Goal: Task Accomplishment & Management: Manage account settings

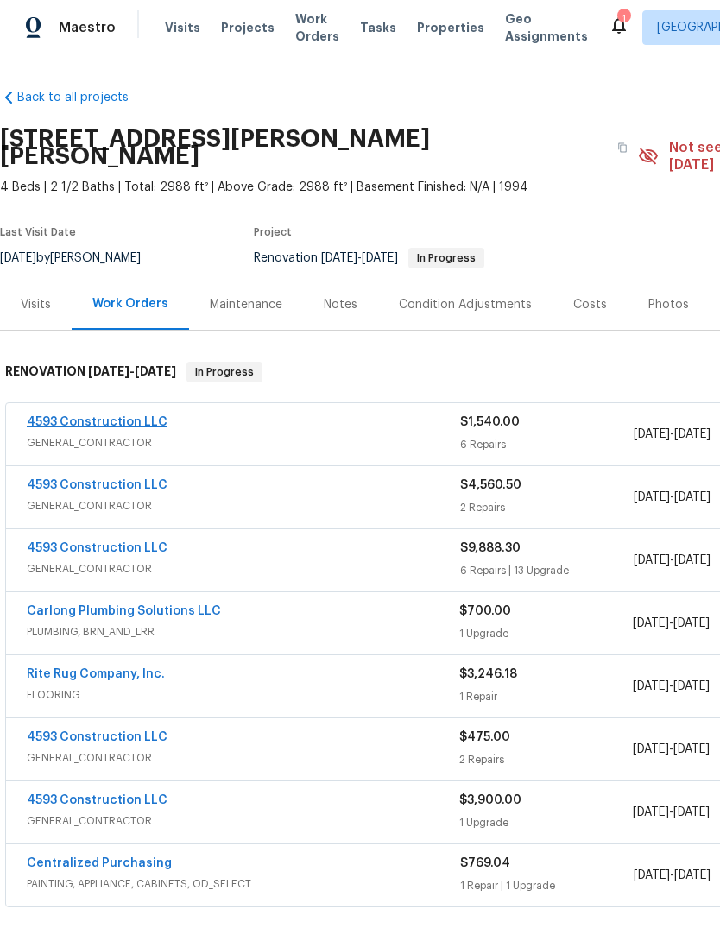
click at [45, 416] on link "4593 Construction LLC" at bounding box center [97, 422] width 141 height 12
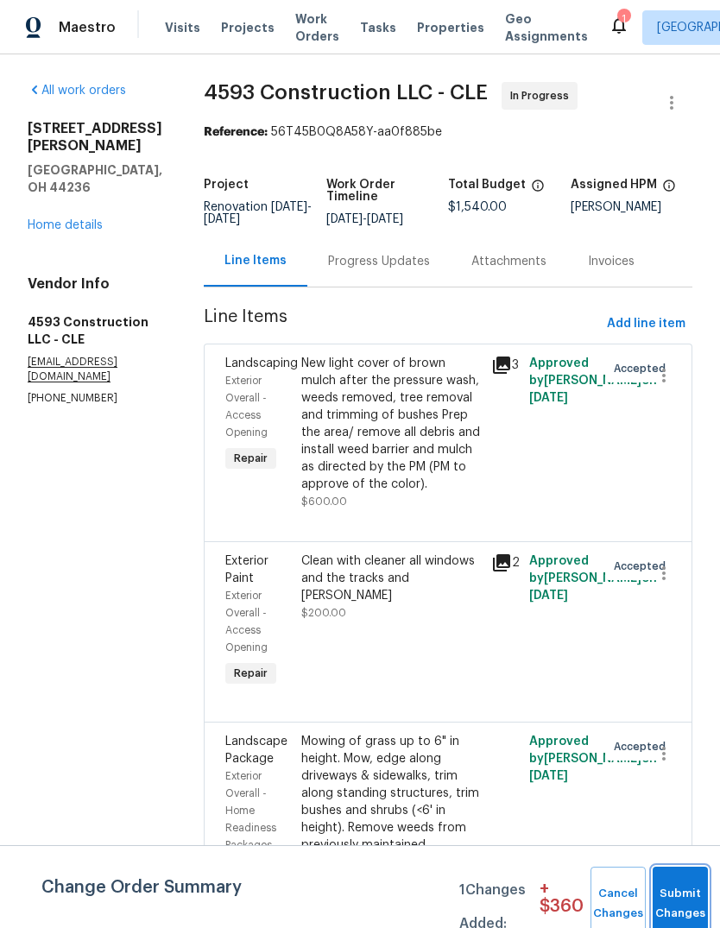
click at [683, 892] on button "Submit Changes" at bounding box center [679, 903] width 55 height 74
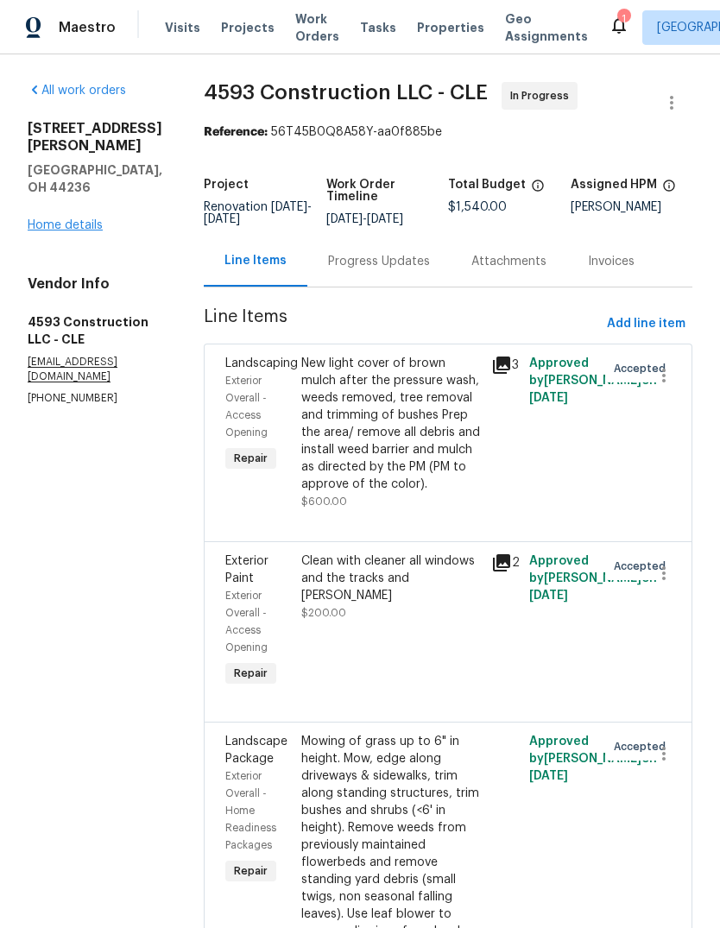
click at [33, 219] on link "Home details" at bounding box center [65, 225] width 75 height 12
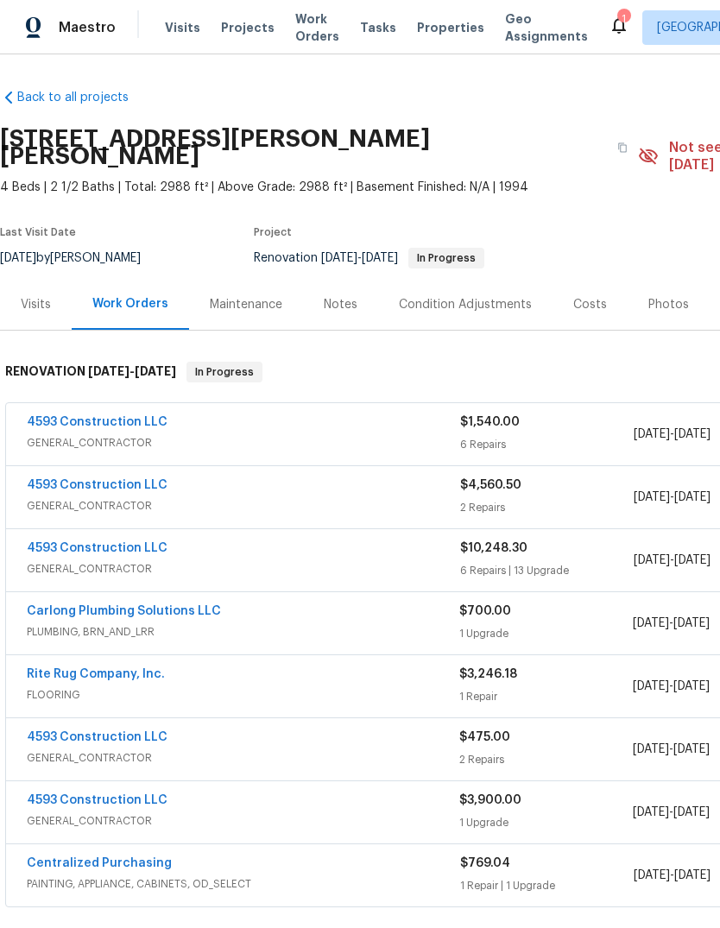
click at [561, 416] on div "$1,540.00 6 Repairs" at bounding box center [546, 433] width 173 height 41
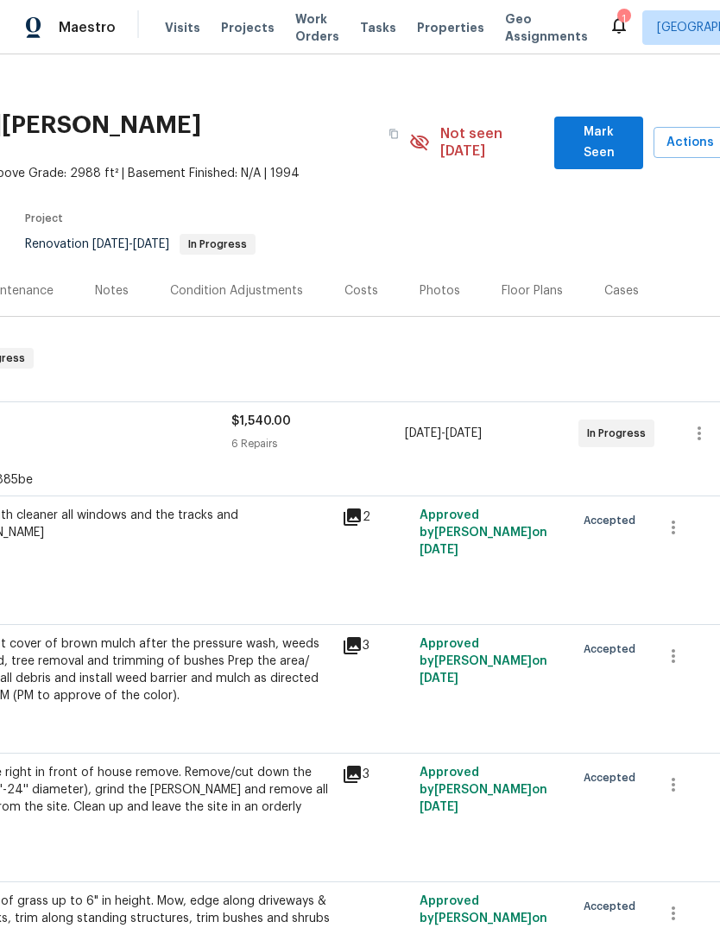
scroll to position [14, 231]
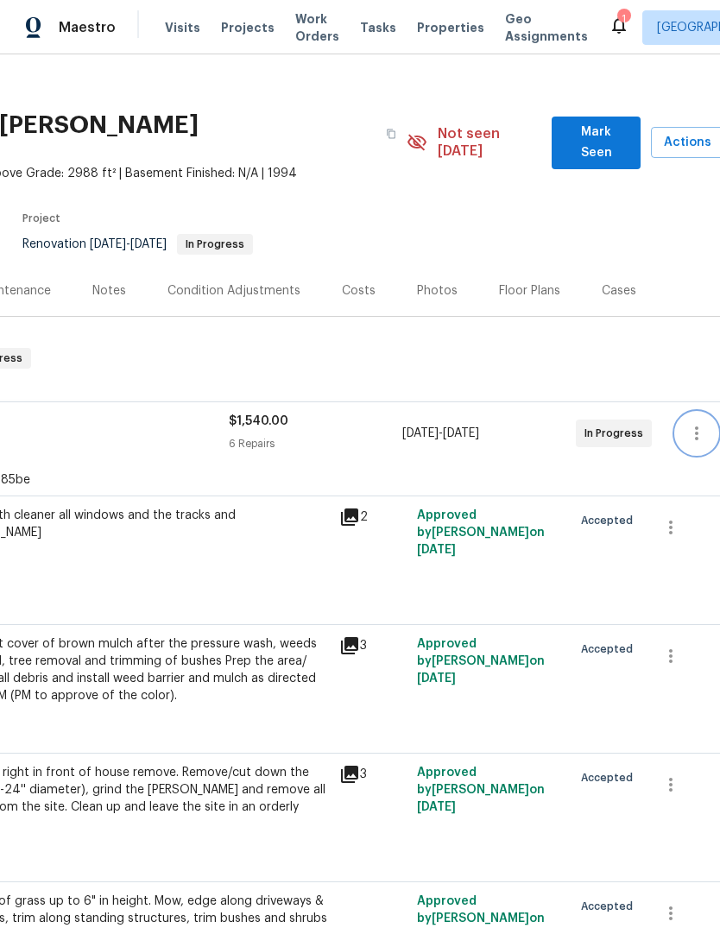
click at [696, 426] on icon "button" at bounding box center [696, 433] width 3 height 14
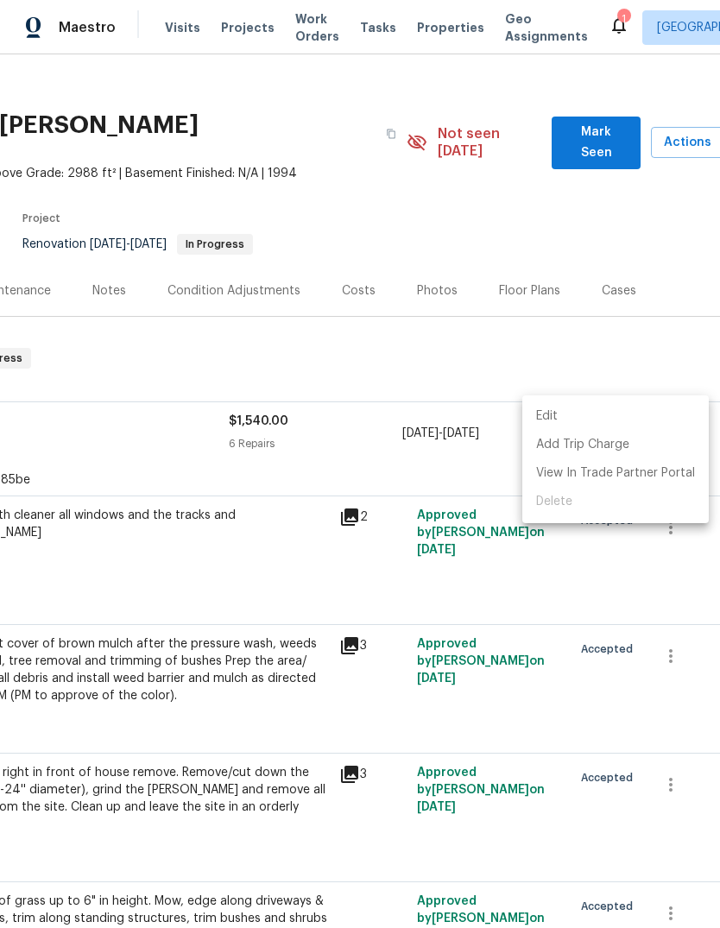
click at [605, 414] on li "Edit" at bounding box center [615, 416] width 186 height 28
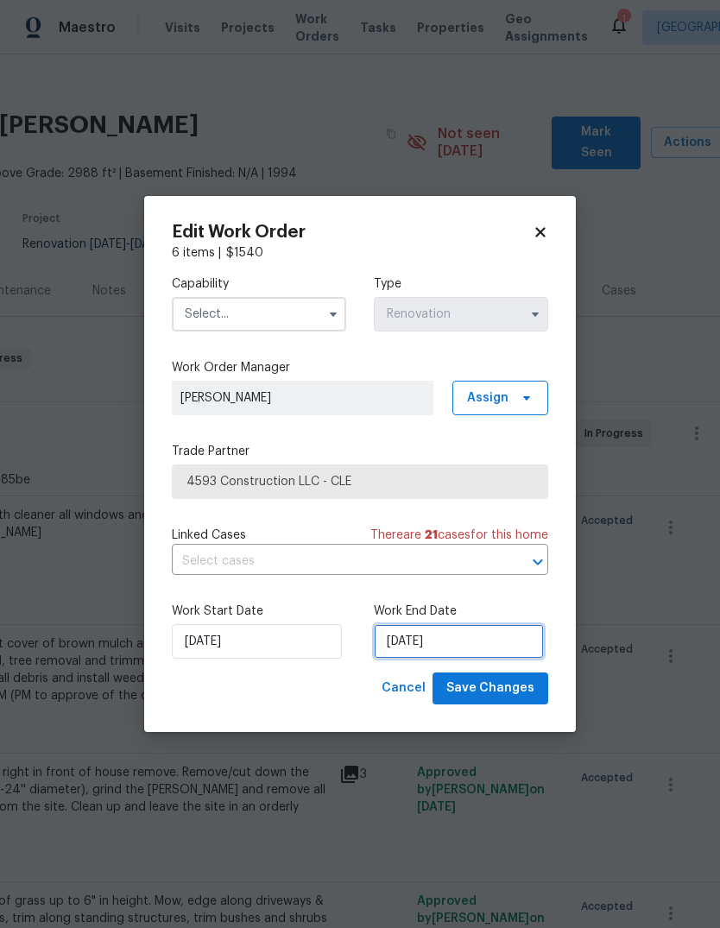
click at [460, 645] on input "[DATE]" at bounding box center [459, 641] width 170 height 35
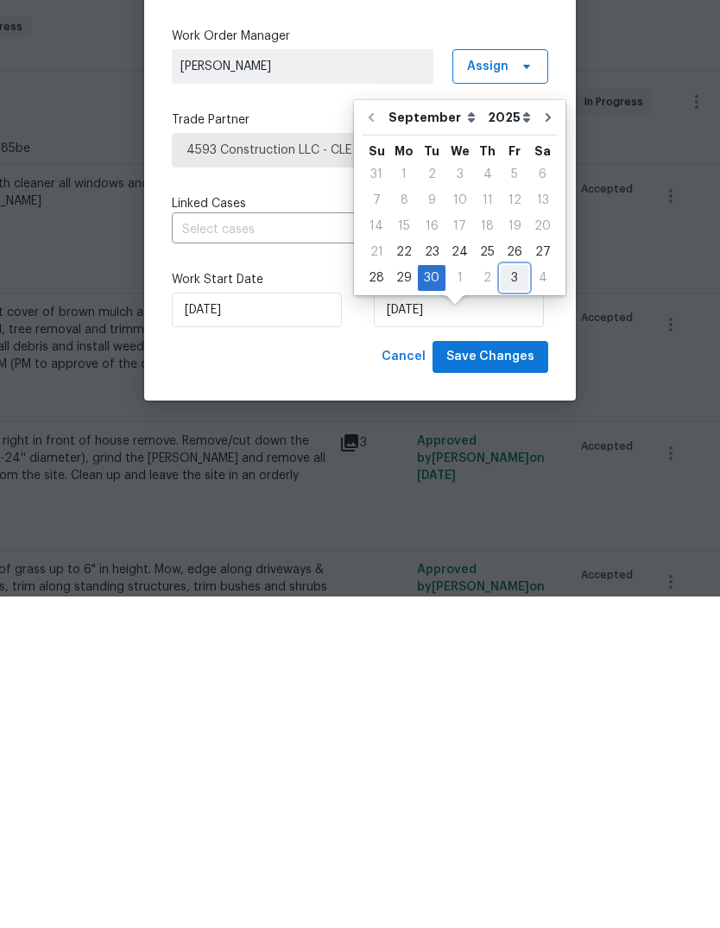
click at [519, 597] on div "3" at bounding box center [514, 609] width 28 height 24
type input "[DATE]"
select select "9"
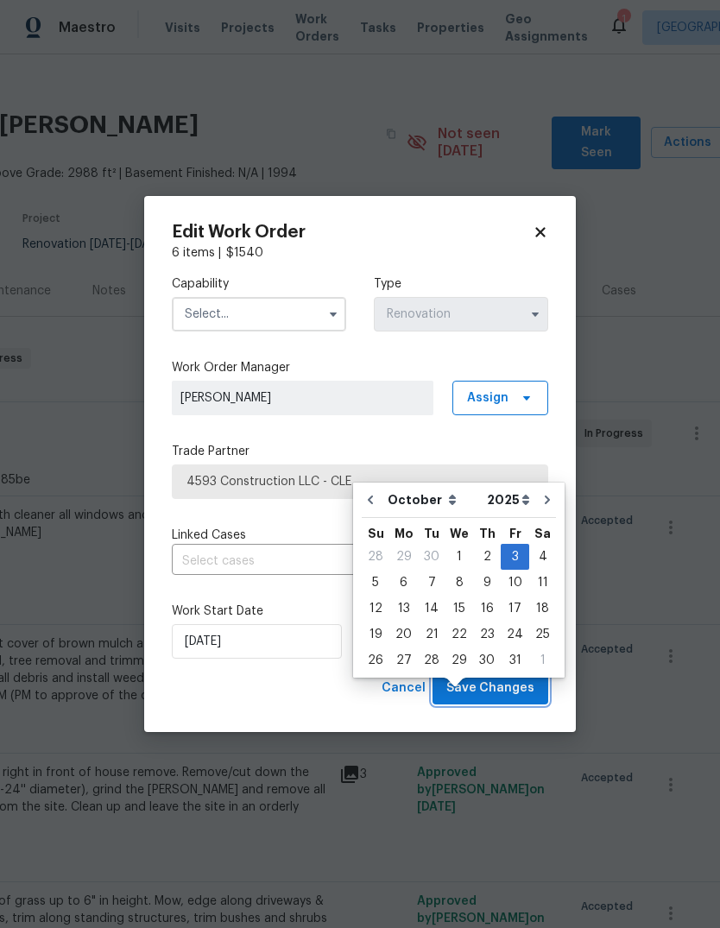
click at [511, 690] on span "Save Changes" at bounding box center [490, 688] width 88 height 22
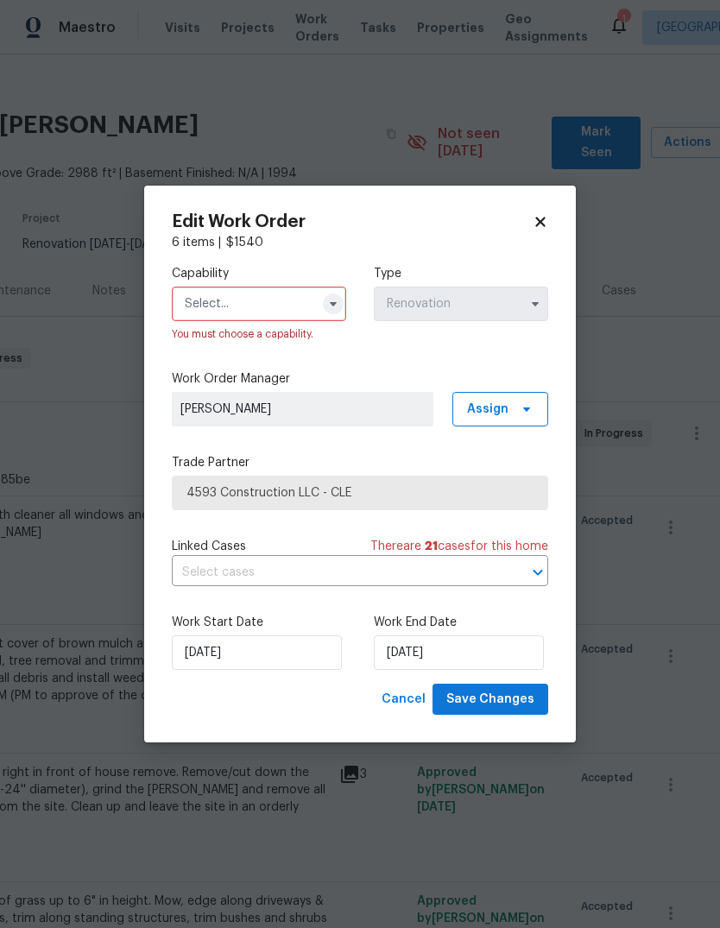
click at [333, 305] on icon "button" at bounding box center [333, 304] width 7 height 4
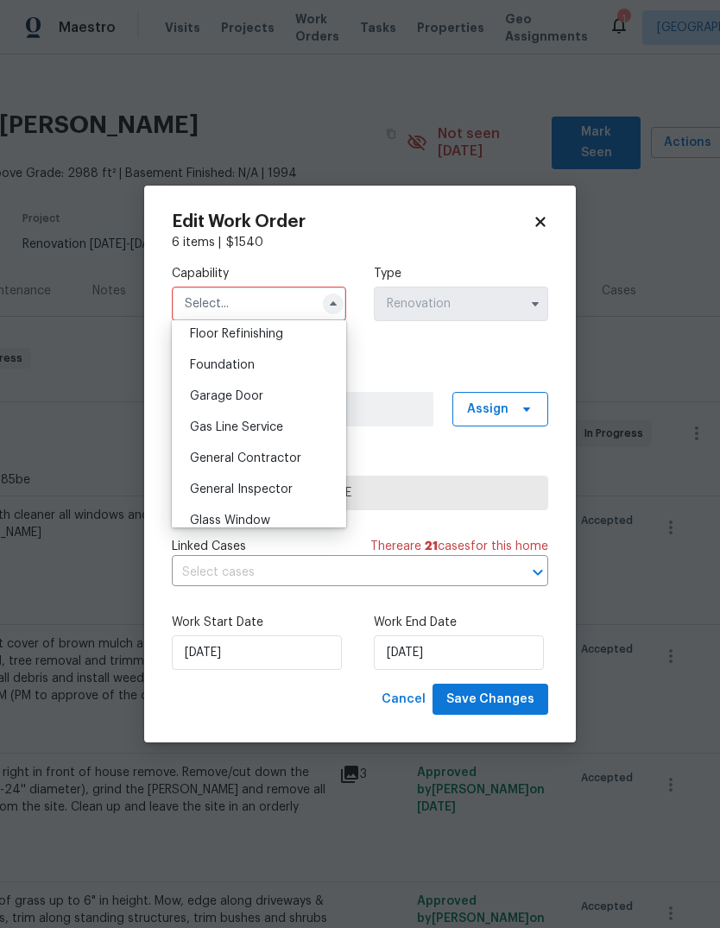
scroll to position [708, 0]
click at [293, 457] on span "General Contractor" at bounding box center [245, 457] width 111 height 12
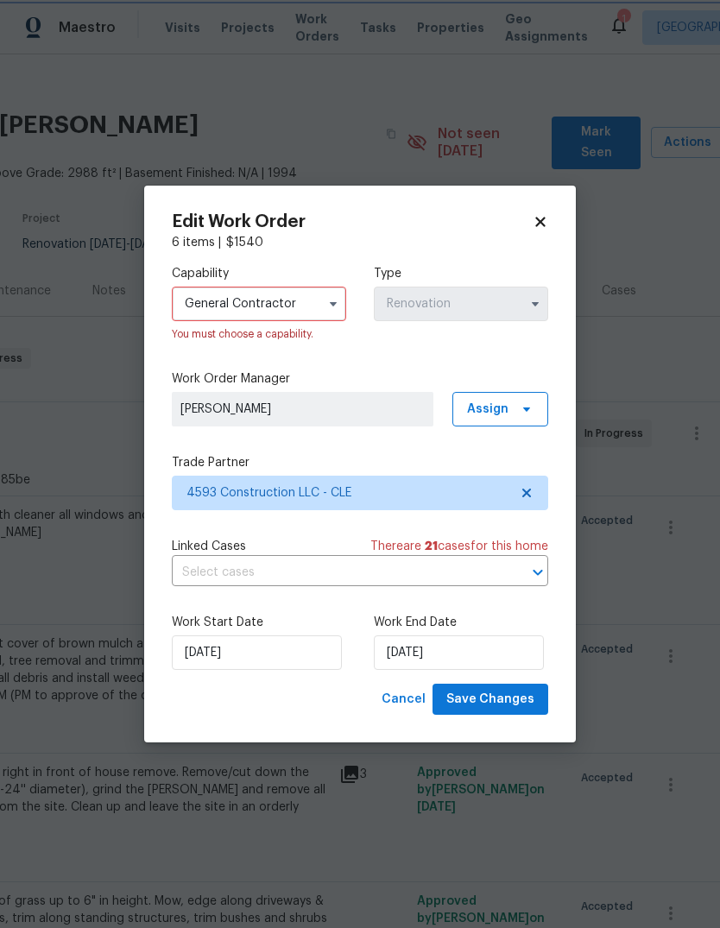
type input "General Contractor"
click at [514, 711] on button "Save Changes" at bounding box center [490, 699] width 116 height 32
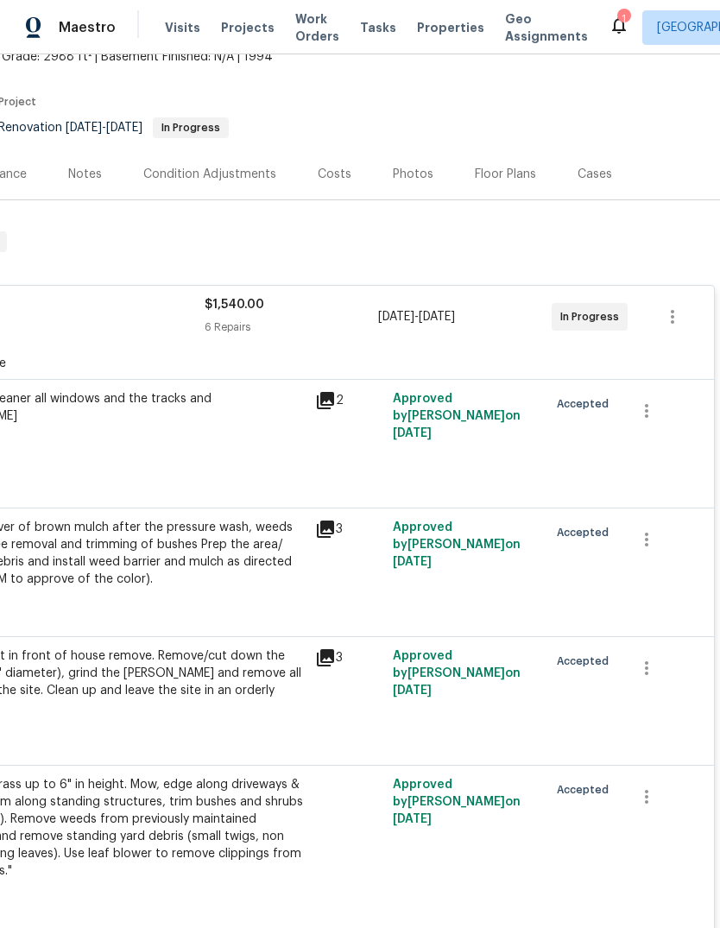
scroll to position [130, 255]
click at [491, 296] on div "9/22/2025 - 9/30/2025" at bounding box center [464, 316] width 173 height 41
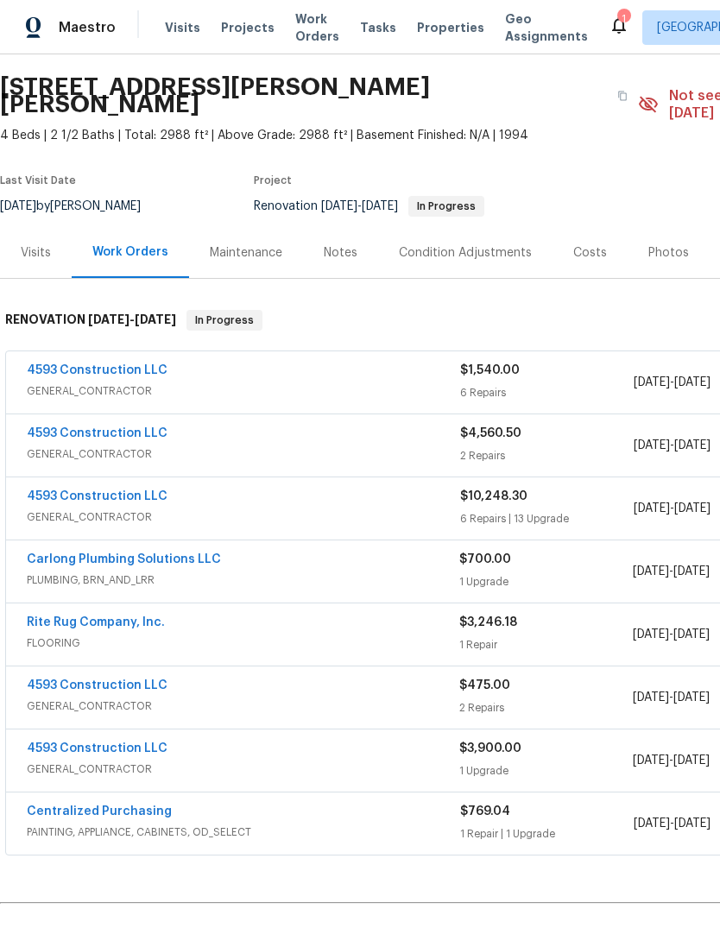
scroll to position [53, 0]
click at [595, 761] on div "1 Upgrade" at bounding box center [545, 769] width 173 height 17
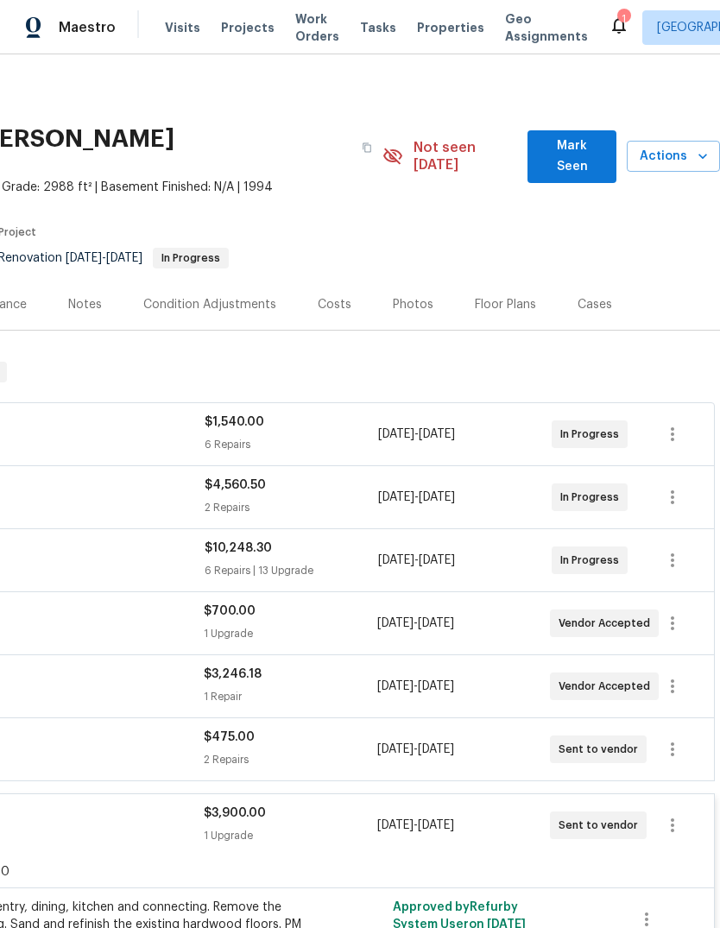
scroll to position [0, 255]
click at [678, 815] on icon "button" at bounding box center [672, 825] width 21 height 21
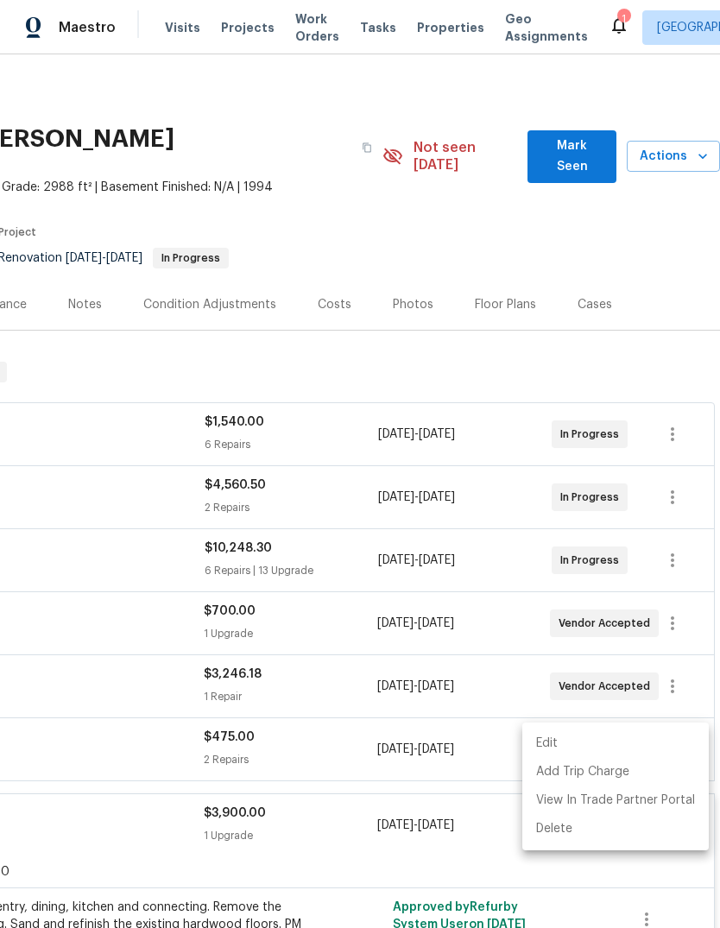
click at [645, 747] on li "Edit" at bounding box center [615, 743] width 186 height 28
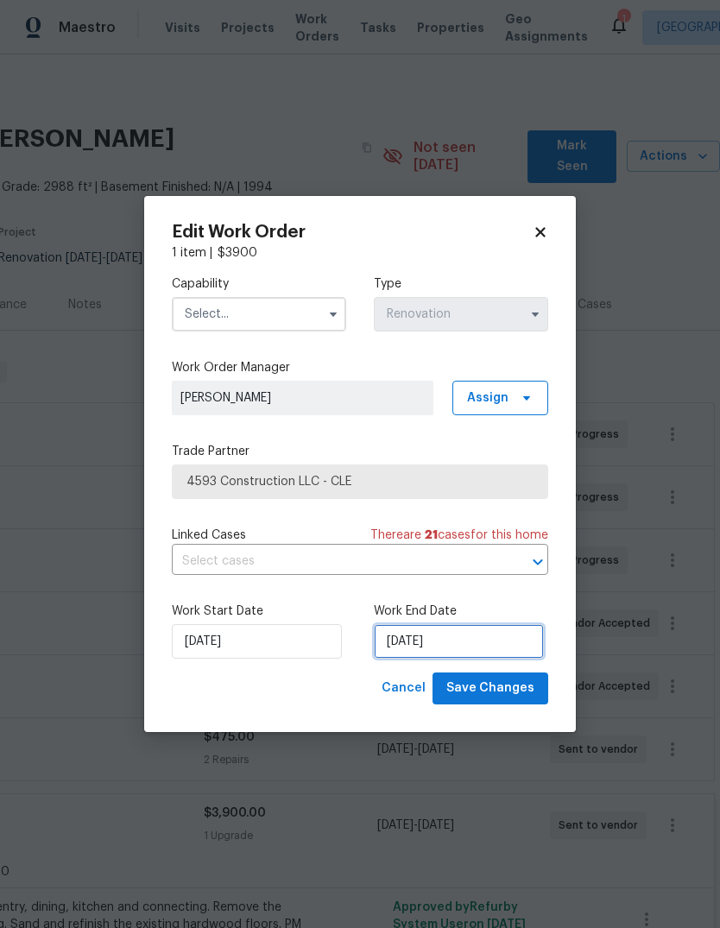
click at [502, 645] on input "9/29/2025" at bounding box center [459, 641] width 170 height 35
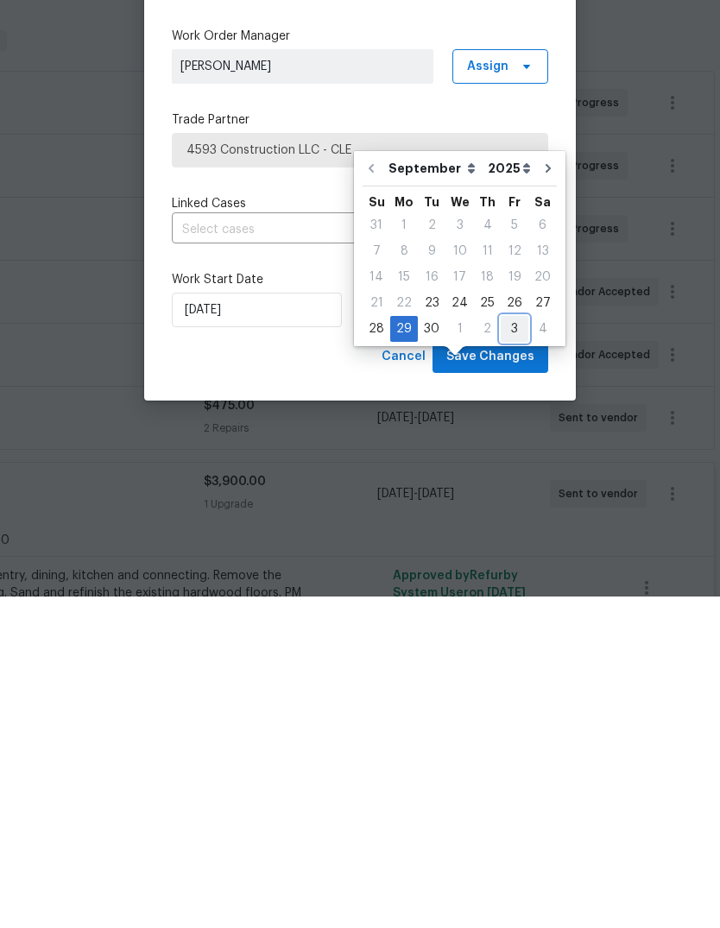
click at [516, 648] on div "3" at bounding box center [514, 660] width 28 height 24
type input "[DATE]"
select select "9"
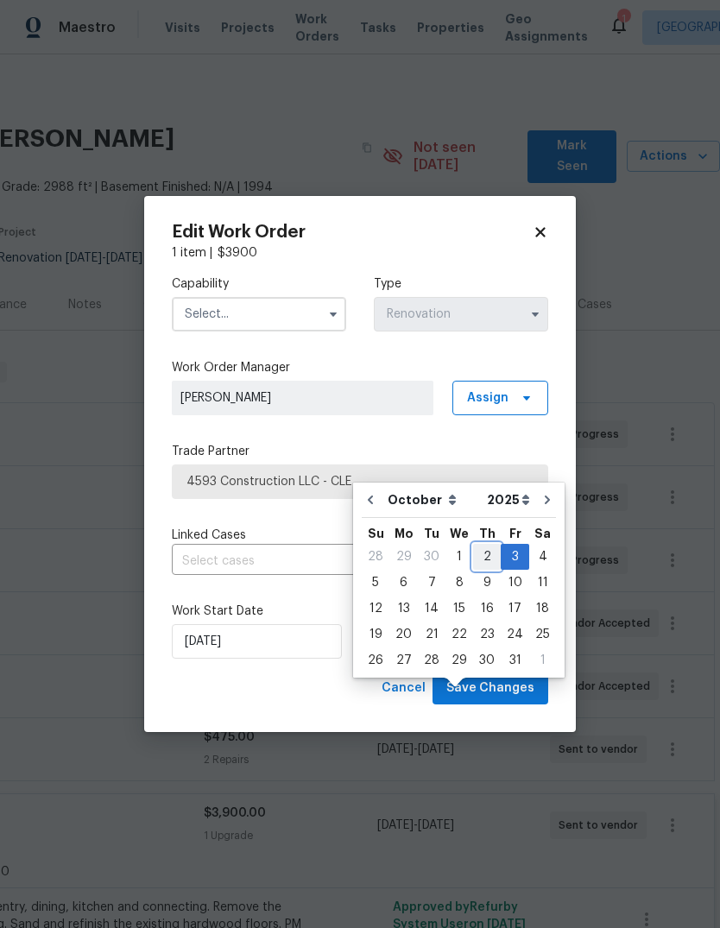
click at [488, 544] on div "2" at bounding box center [487, 556] width 28 height 24
type input "10/2/2025"
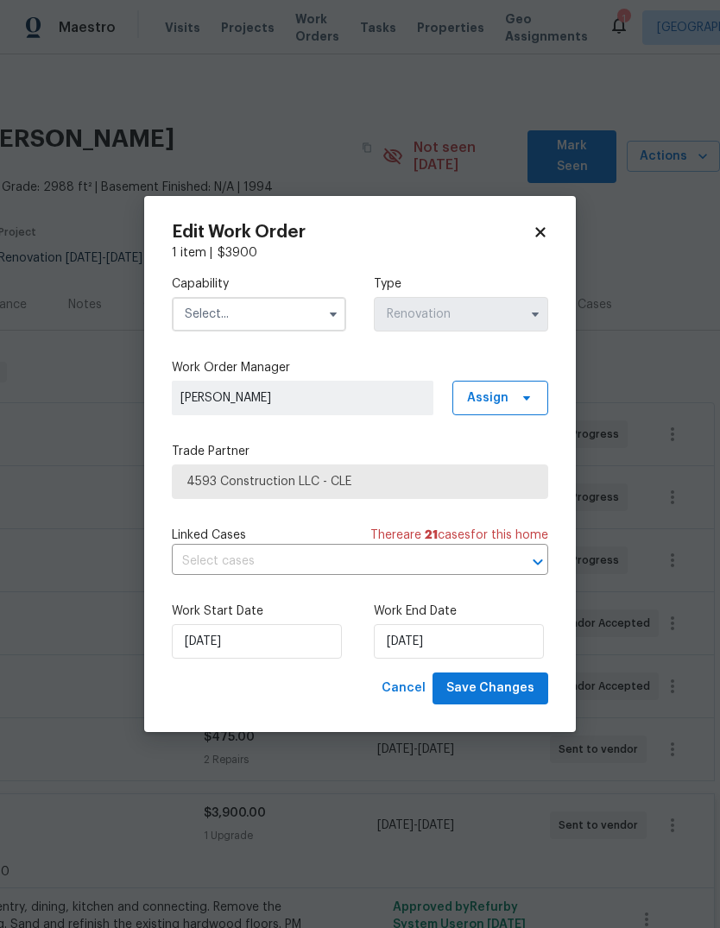
click at [319, 324] on input "text" at bounding box center [259, 314] width 174 height 35
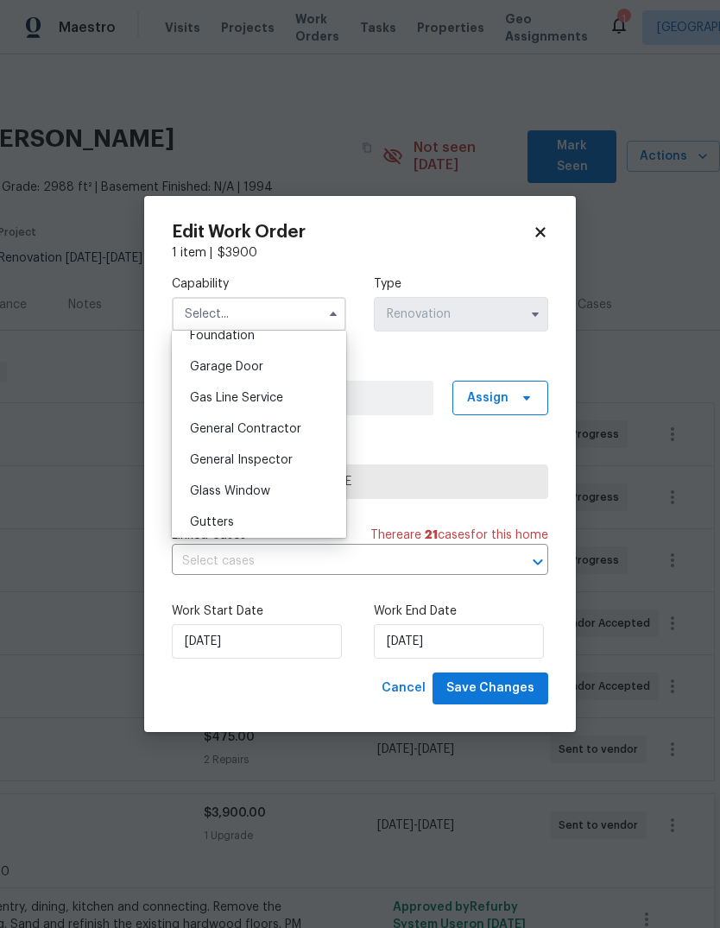
scroll to position [798, 0]
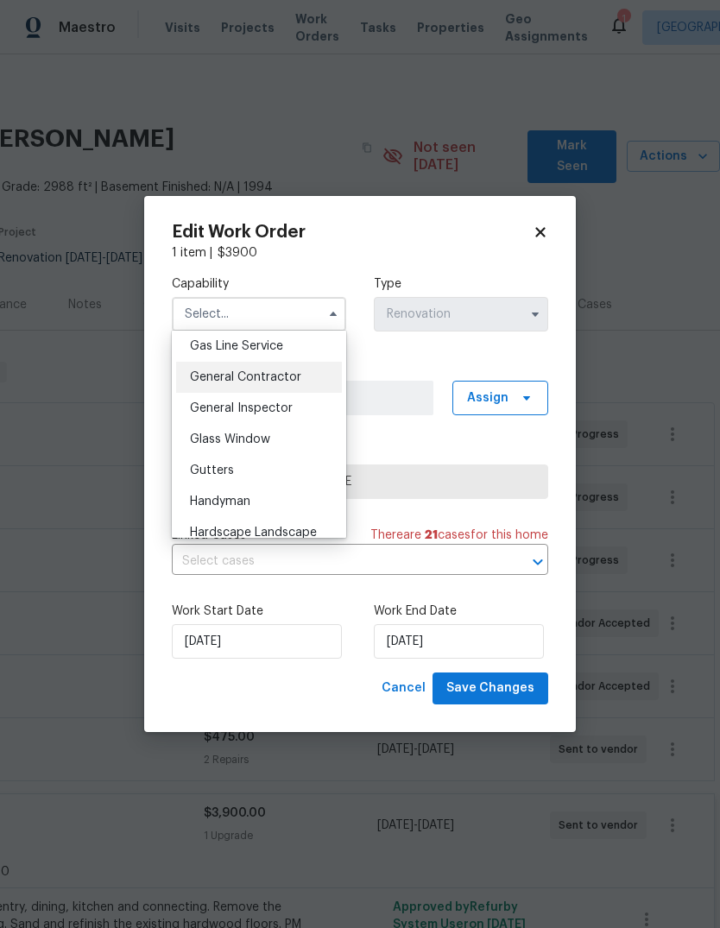
click at [296, 381] on span "General Contractor" at bounding box center [245, 377] width 111 height 12
type input "General Contractor"
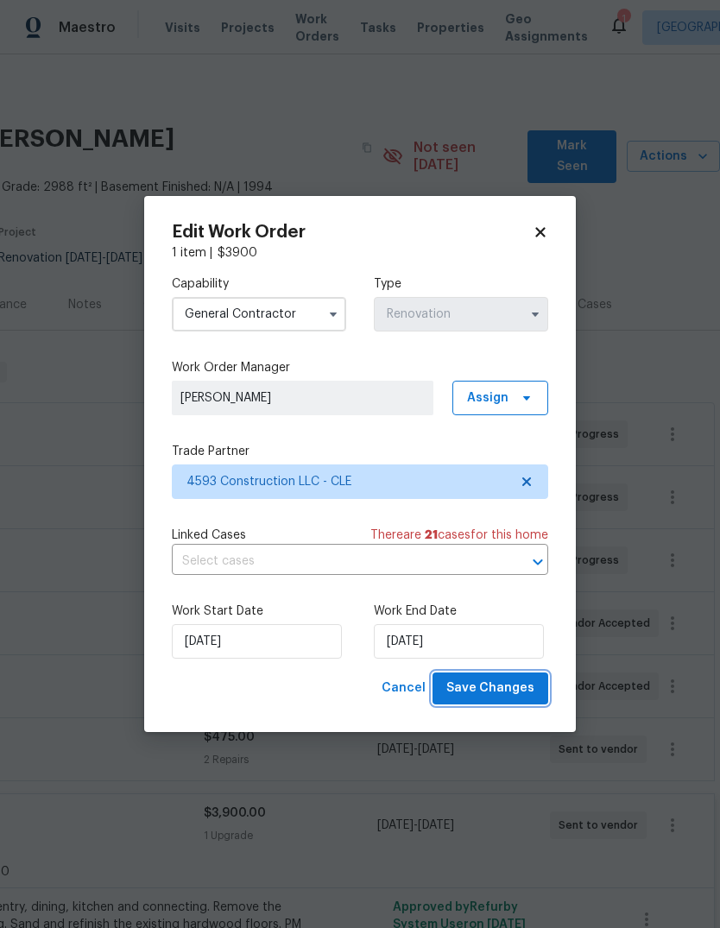
click at [507, 697] on span "Save Changes" at bounding box center [490, 688] width 88 height 22
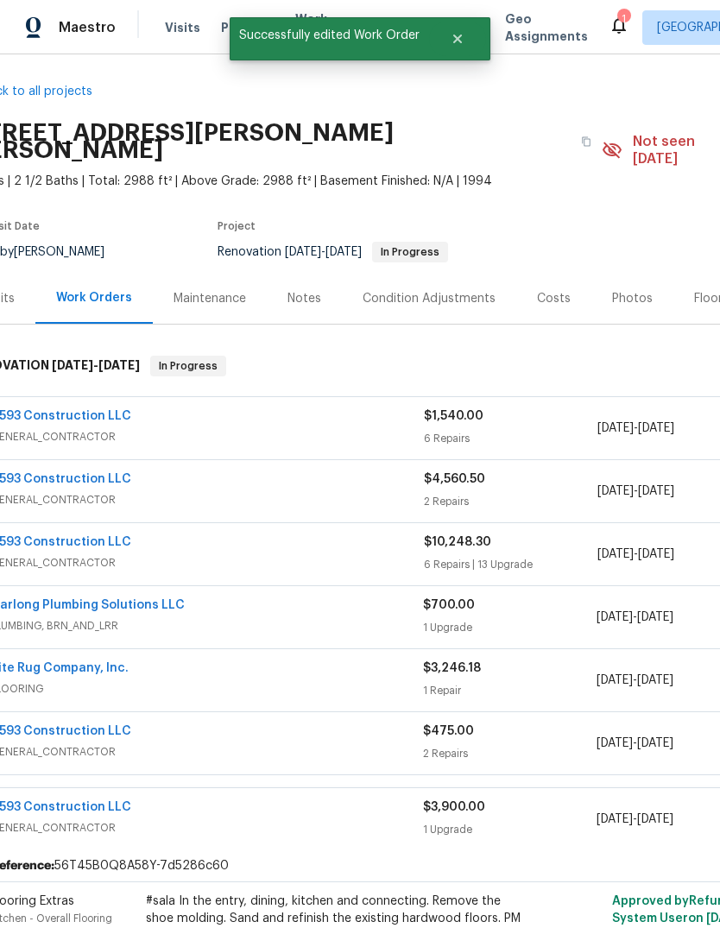
scroll to position [7, 38]
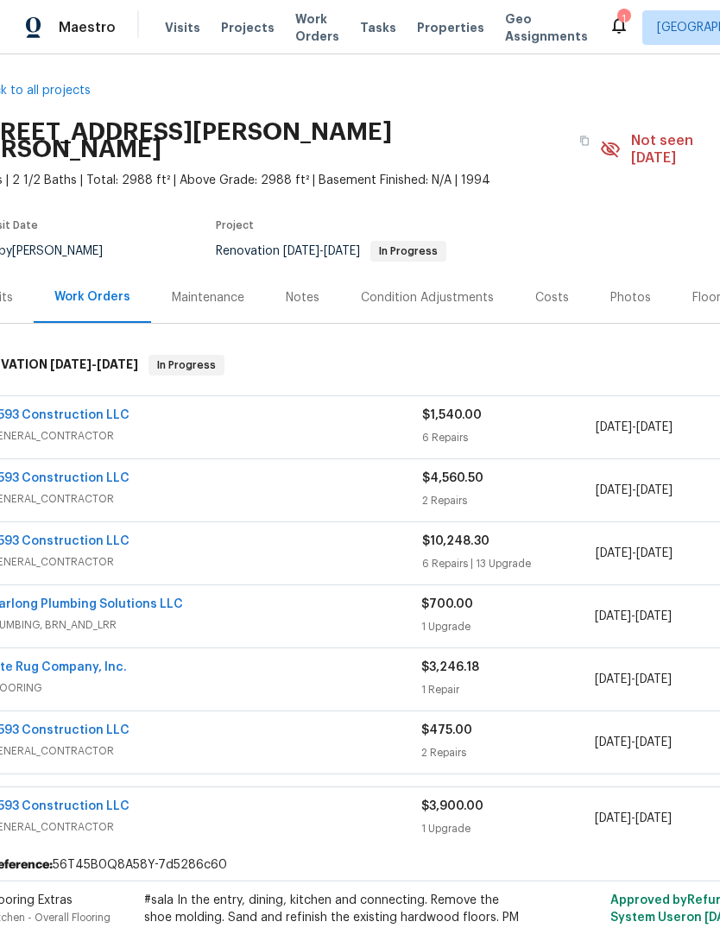
click at [525, 469] on div "$4,560.50" at bounding box center [508, 477] width 173 height 17
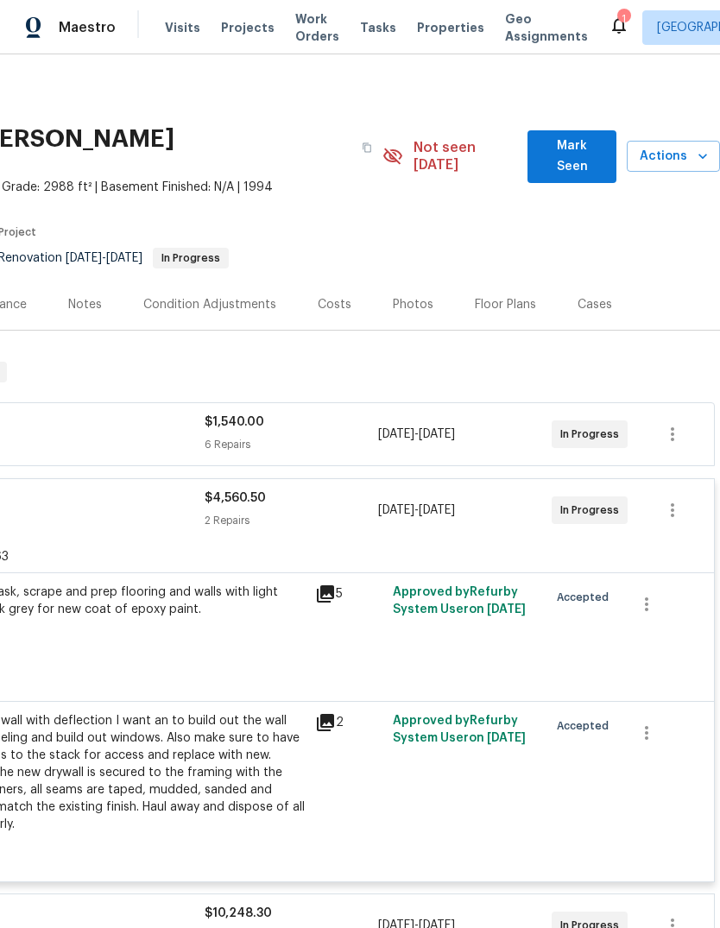
scroll to position [0, 255]
click at [684, 489] on button "button" at bounding box center [671, 509] width 41 height 41
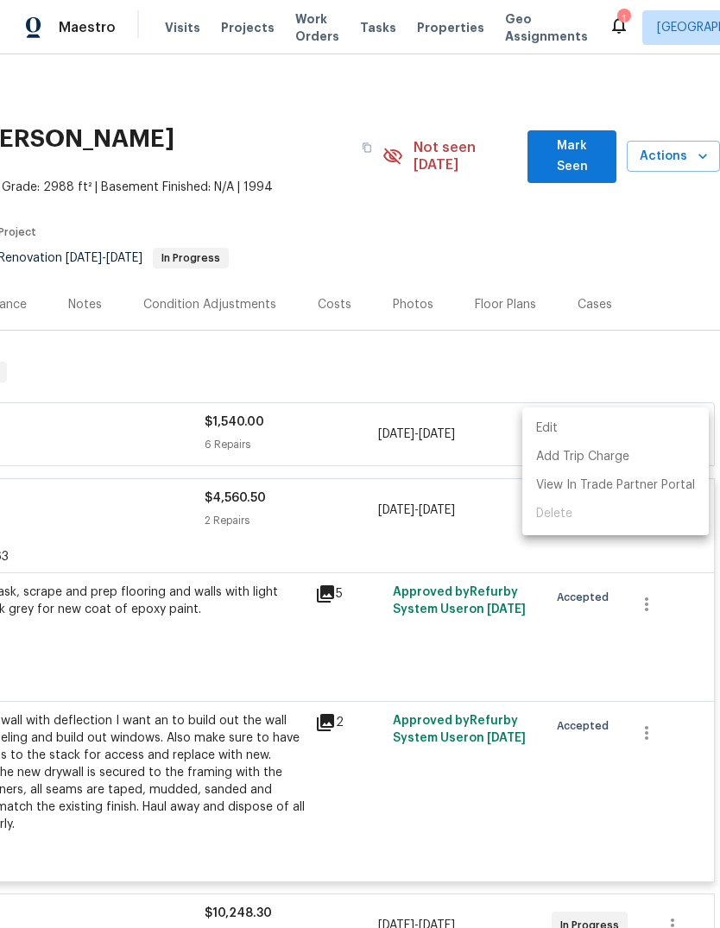
click at [615, 422] on li "Edit" at bounding box center [615, 428] width 186 height 28
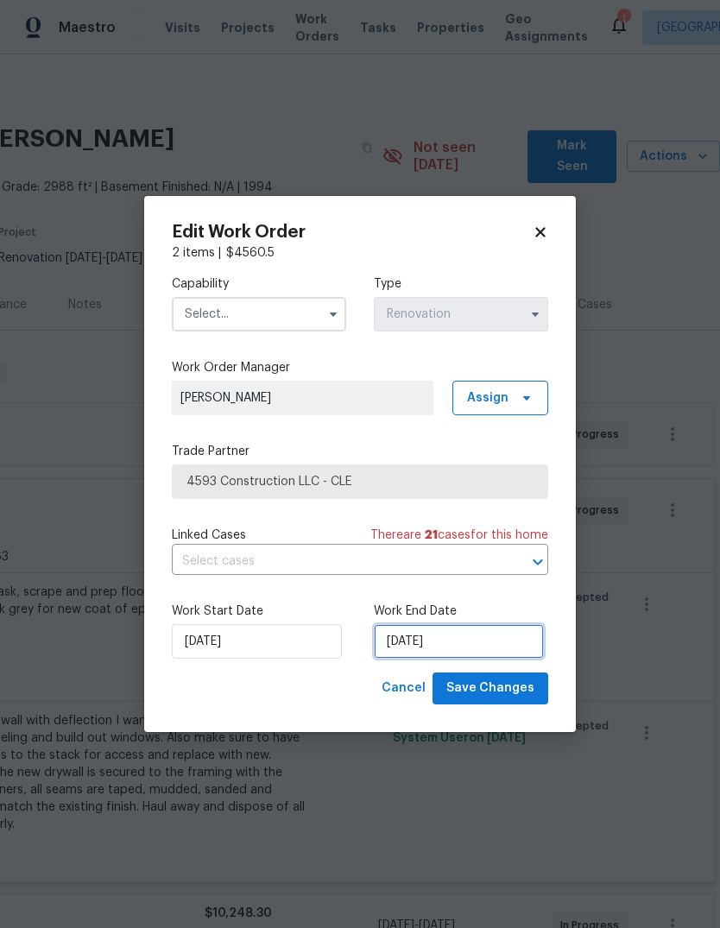
click at [430, 641] on input "9/29/2025" at bounding box center [459, 641] width 170 height 35
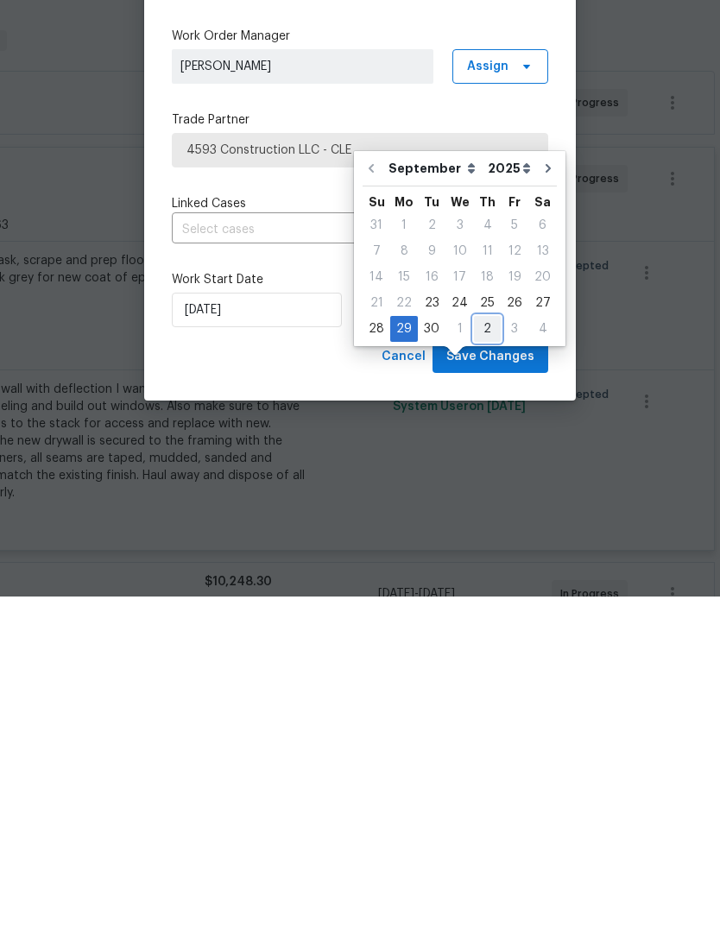
click at [494, 647] on div "28 29 30 1 2 3 4" at bounding box center [459, 660] width 194 height 26
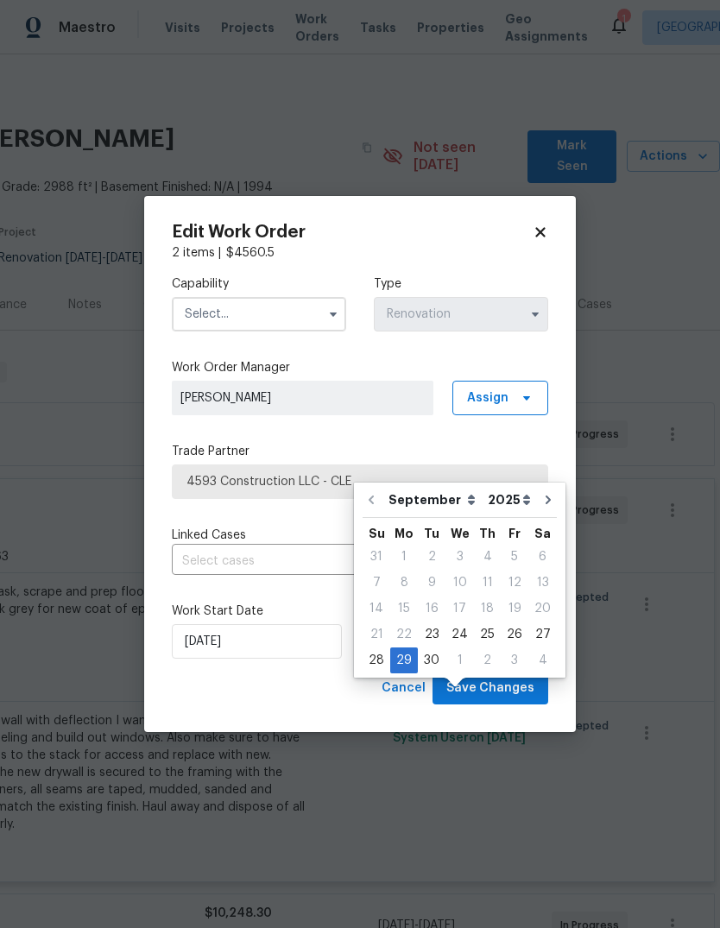
click at [301, 306] on input "text" at bounding box center [259, 314] width 174 height 35
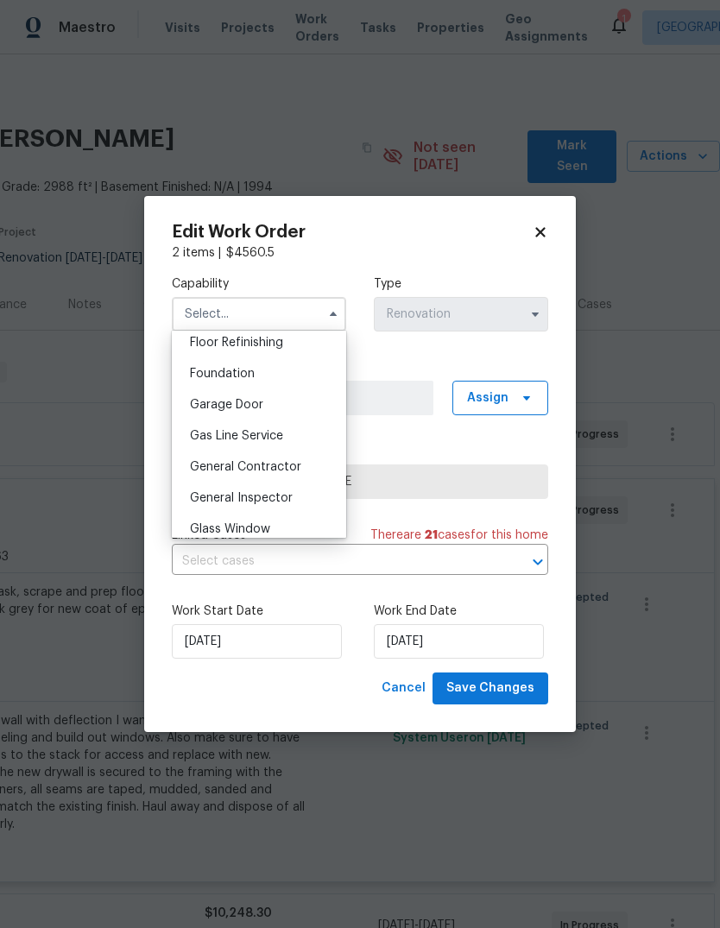
scroll to position [712, 0]
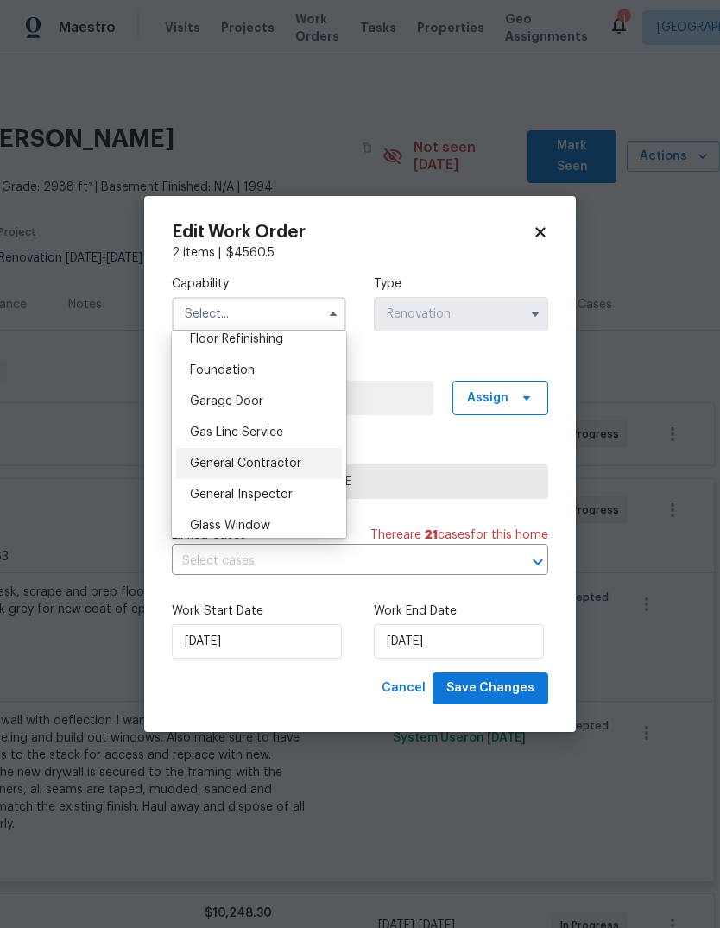
click at [301, 462] on div "General Contractor" at bounding box center [259, 463] width 166 height 31
type input "General Contractor"
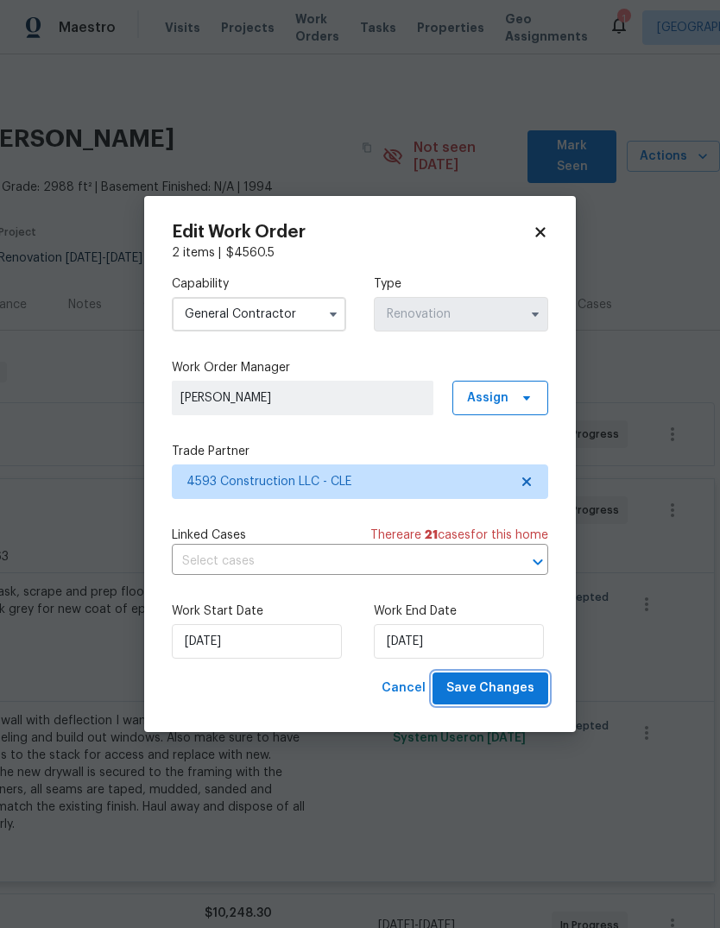
click at [538, 693] on button "Save Changes" at bounding box center [490, 688] width 116 height 32
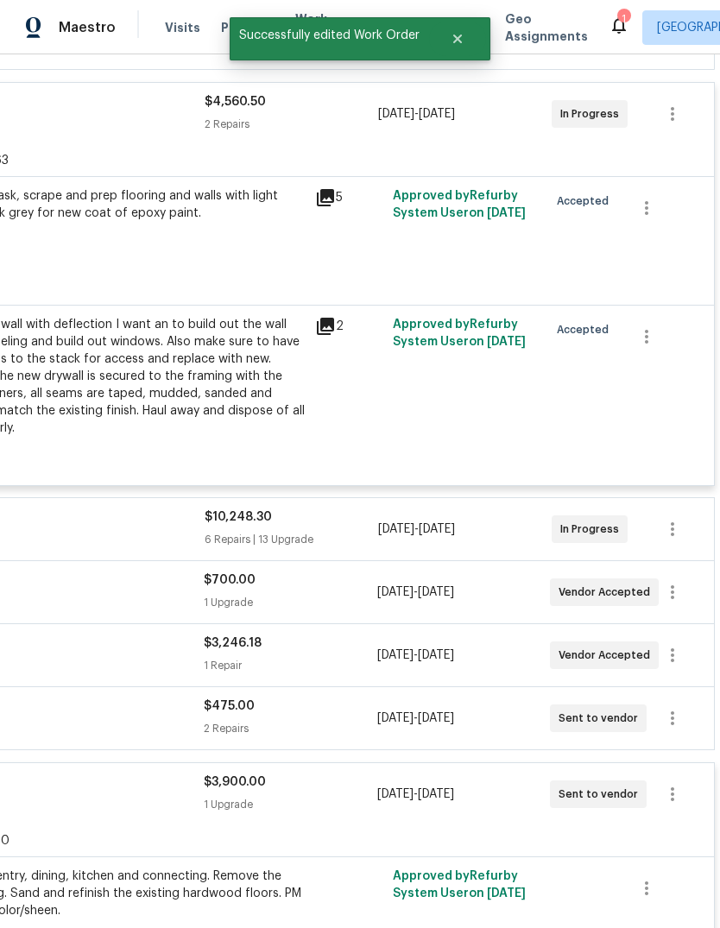
scroll to position [394, 255]
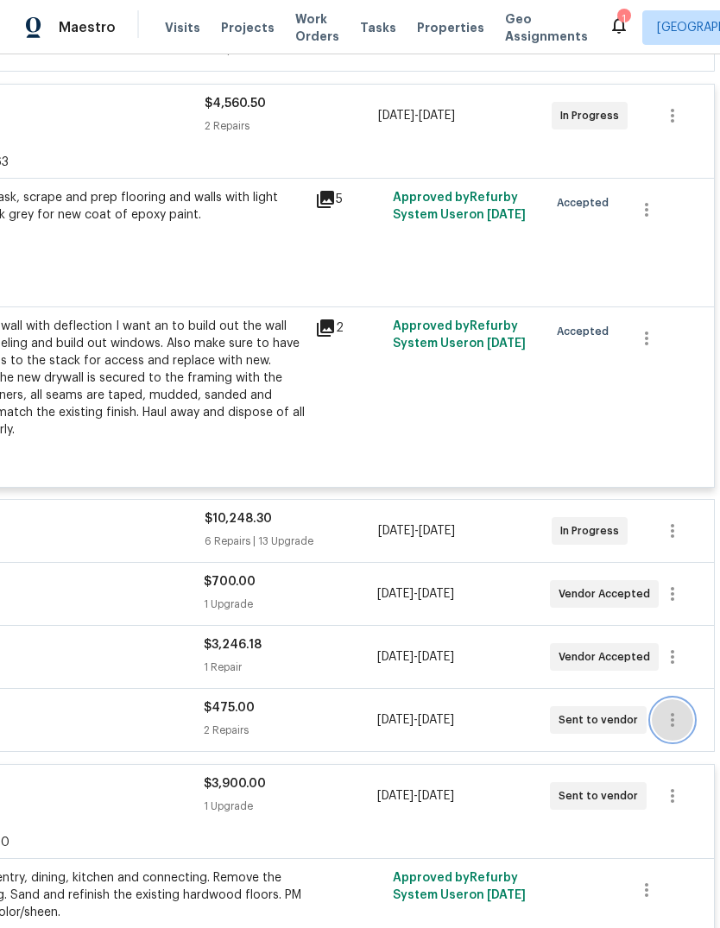
click at [674, 709] on icon "button" at bounding box center [672, 719] width 21 height 21
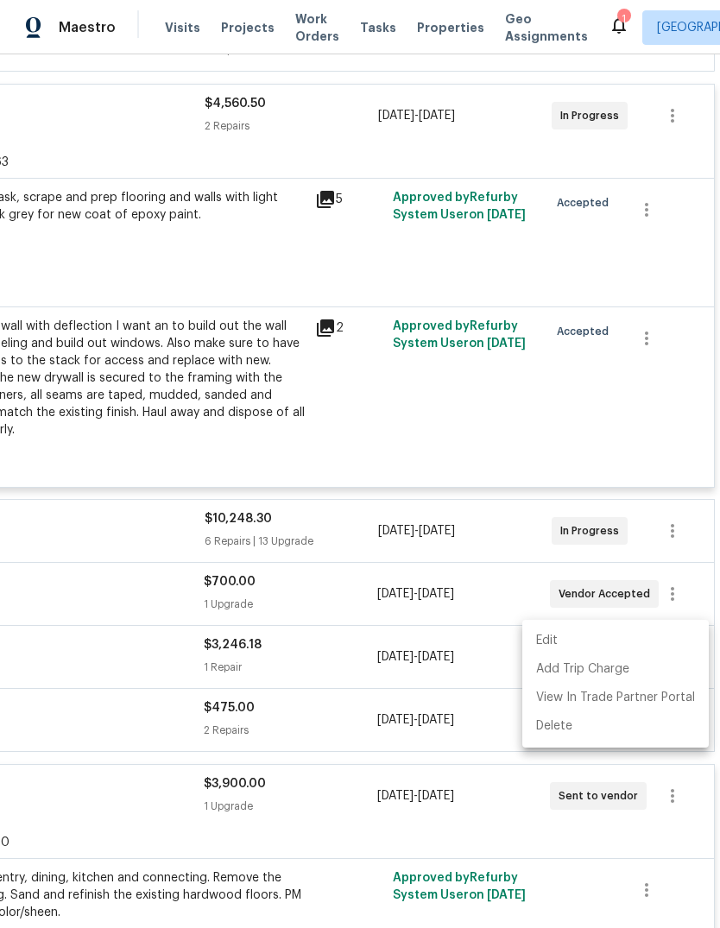
click at [632, 644] on li "Edit" at bounding box center [615, 640] width 186 height 28
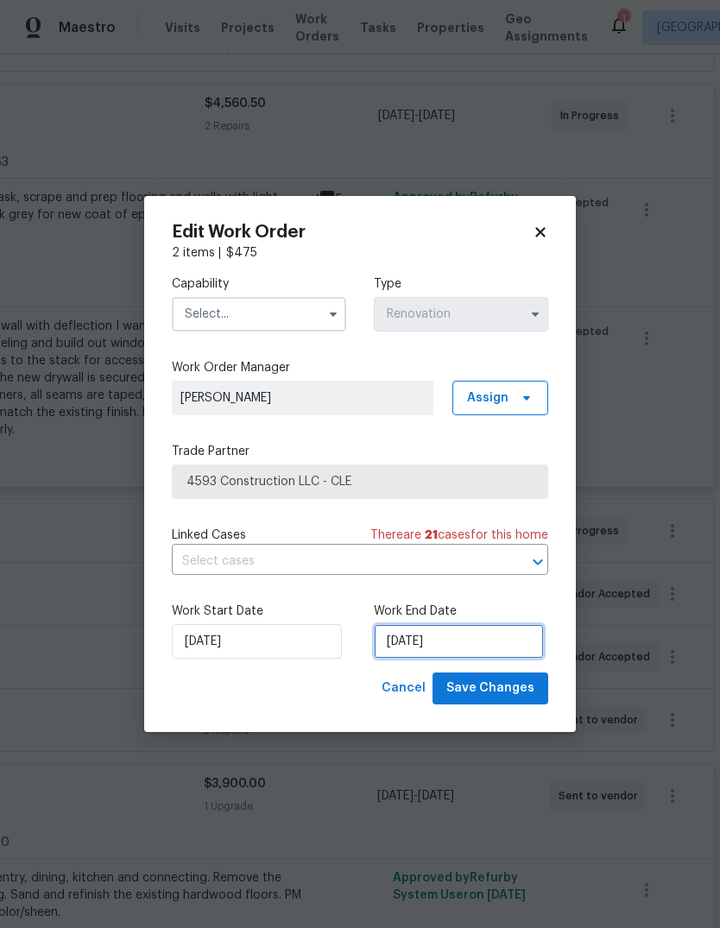
click at [473, 645] on input "[DATE]" at bounding box center [459, 641] width 170 height 35
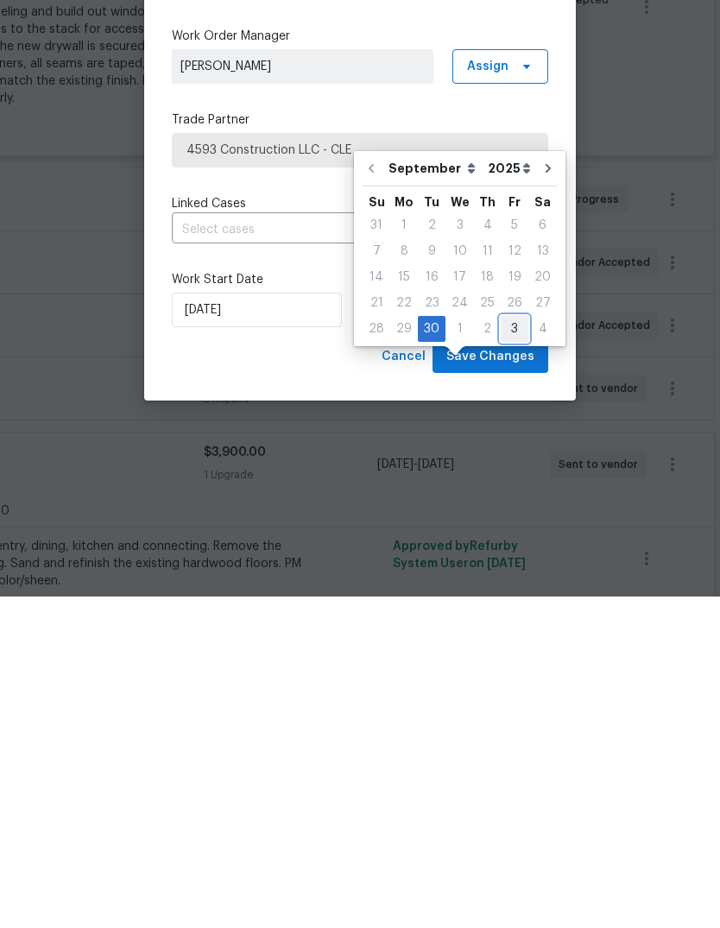
click at [506, 648] on div "3" at bounding box center [514, 660] width 28 height 24
type input "[DATE]"
select select "9"
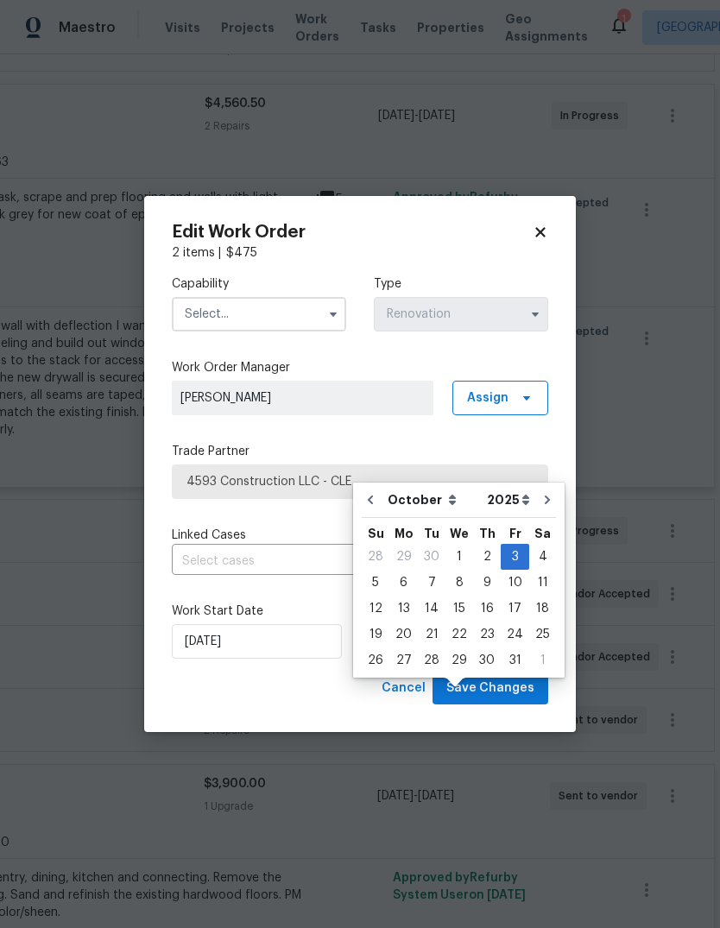
click at [309, 321] on input "text" at bounding box center [259, 314] width 174 height 35
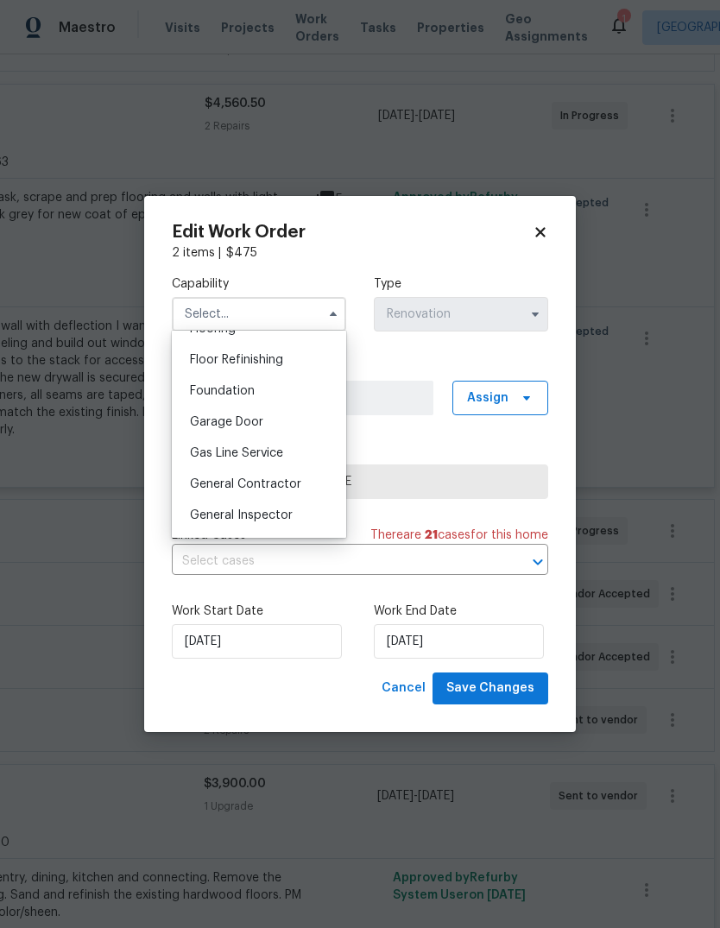
scroll to position [702, 0]
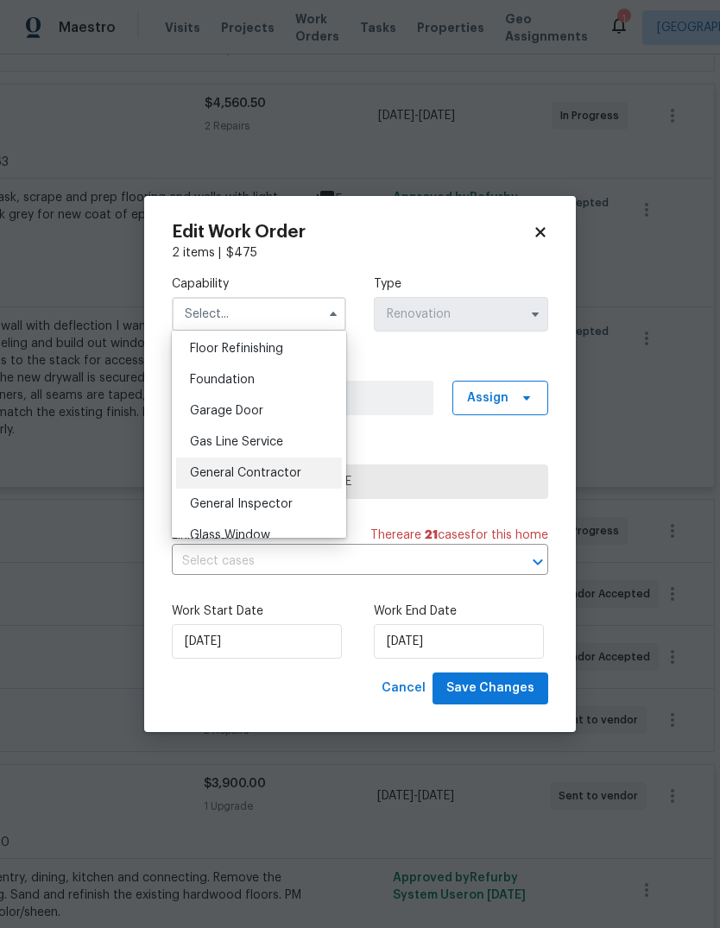
click at [299, 474] on div "General Contractor" at bounding box center [259, 472] width 166 height 31
type input "General Contractor"
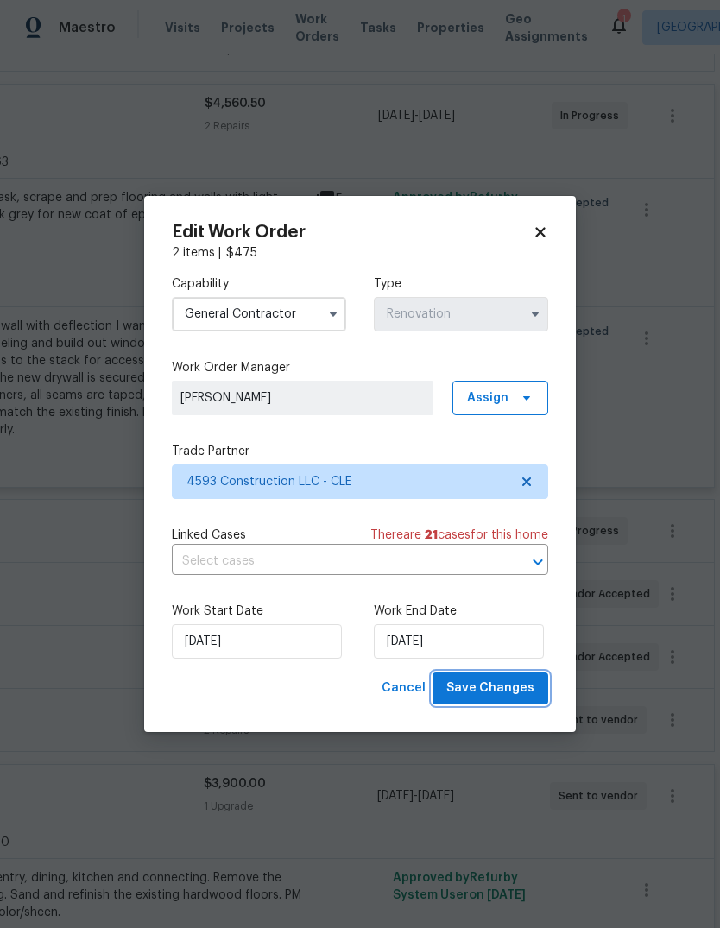
click at [500, 697] on span "Save Changes" at bounding box center [490, 688] width 88 height 22
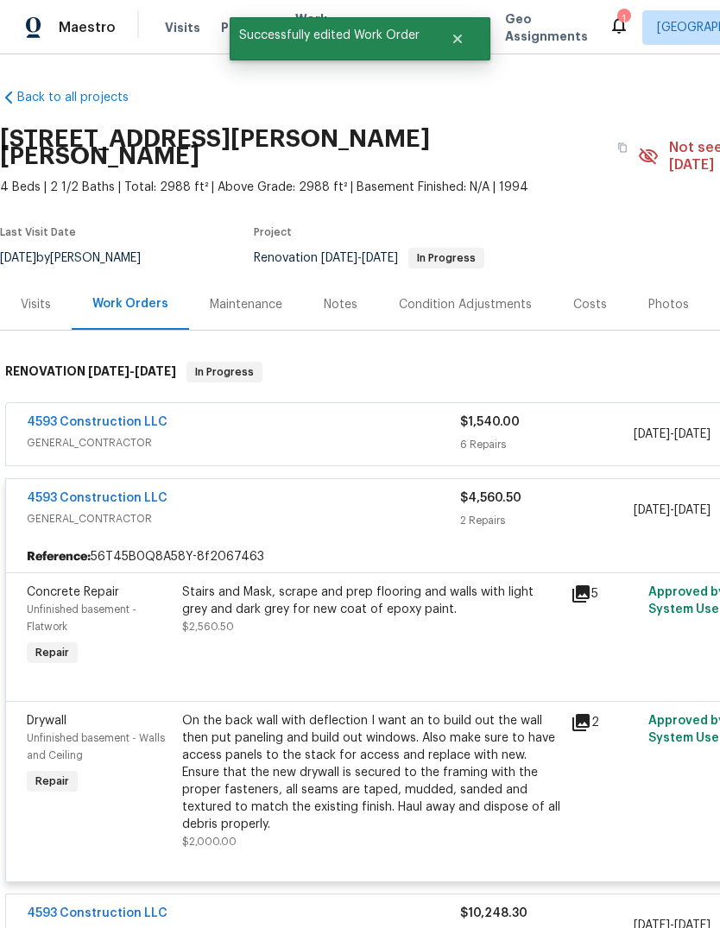
scroll to position [0, 0]
click at [43, 296] on div "Visits" at bounding box center [36, 304] width 30 height 17
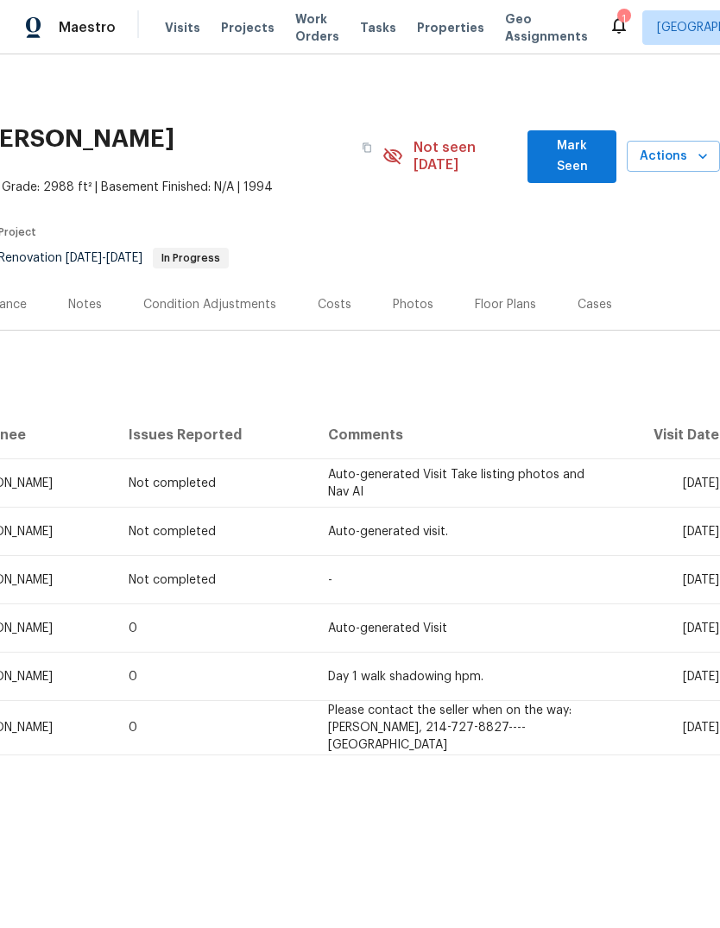
scroll to position [0, 255]
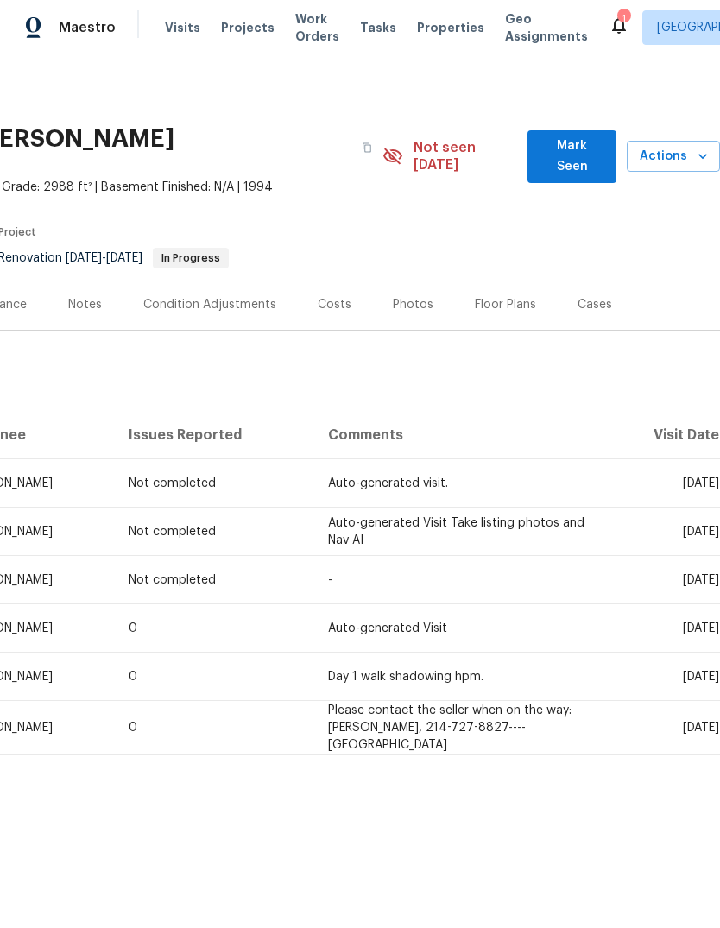
scroll to position [0, 255]
click at [351, 150] on button "button" at bounding box center [366, 147] width 31 height 31
click at [182, 21] on span "Visits" at bounding box center [182, 27] width 35 height 17
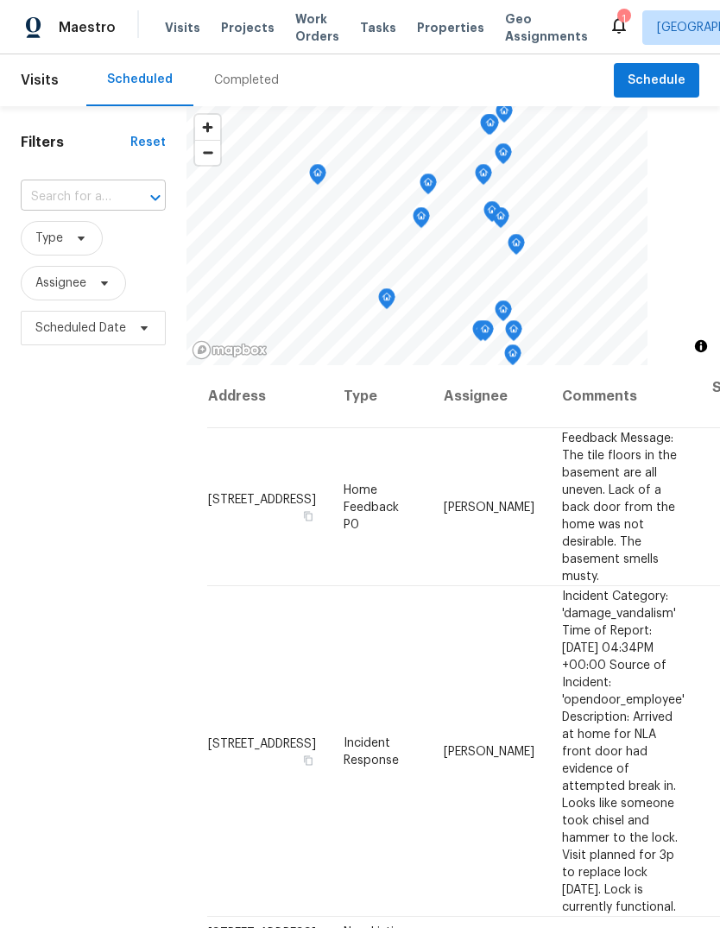
click at [87, 187] on input "text" at bounding box center [69, 197] width 97 height 27
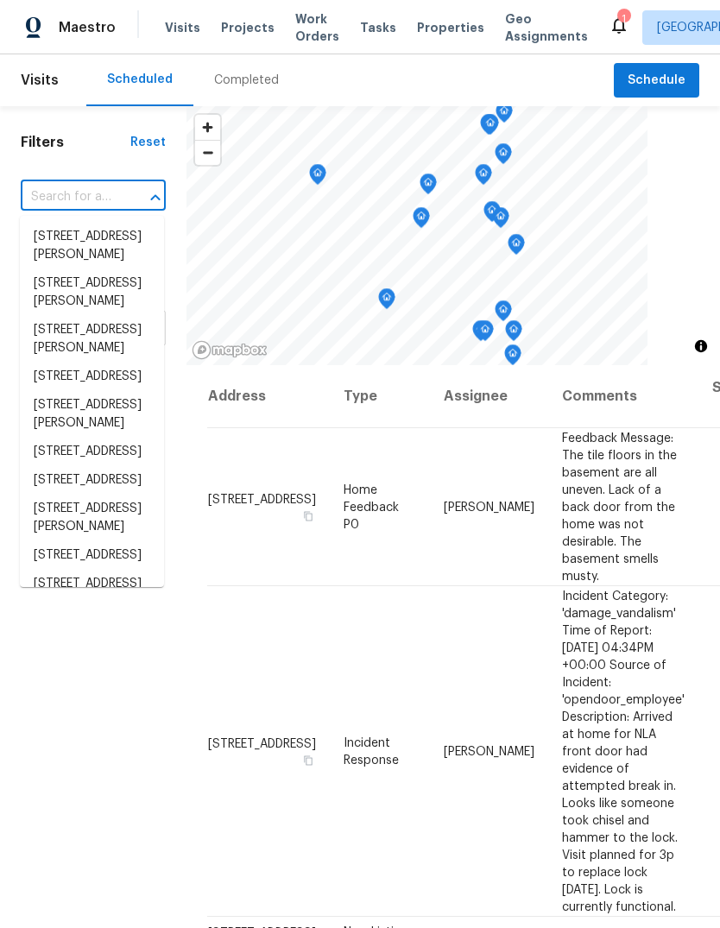
click at [83, 190] on input "text" at bounding box center [69, 197] width 97 height 27
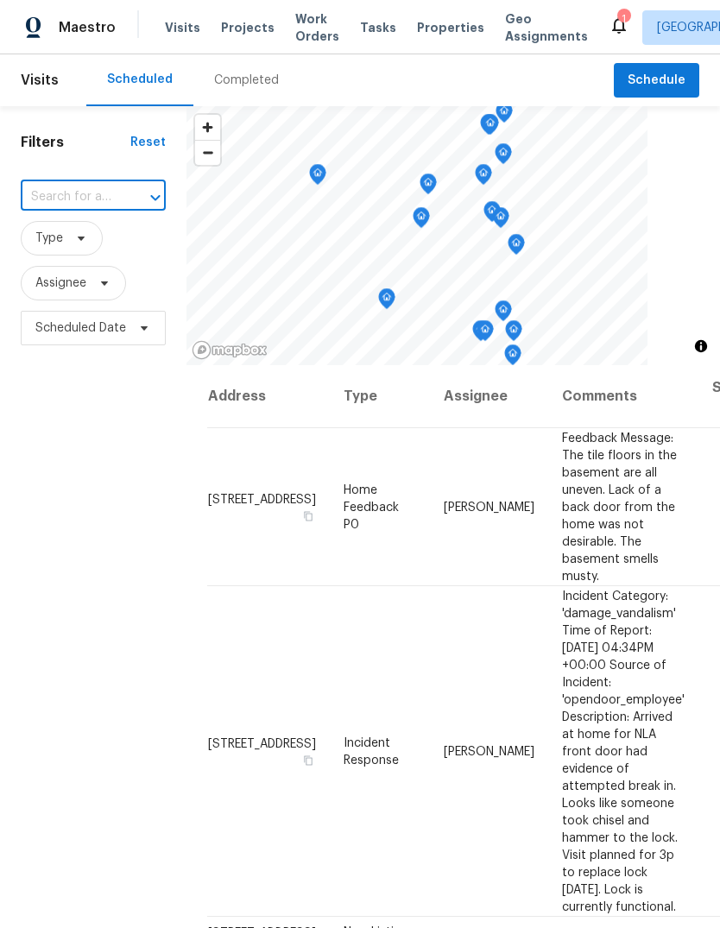
paste input "[STREET_ADDRESS][PERSON_NAME][PERSON_NAME]"
type input "[STREET_ADDRESS][PERSON_NAME][PERSON_NAME]"
click at [99, 255] on li "[STREET_ADDRESS][PERSON_NAME][PERSON_NAME]" at bounding box center [92, 255] width 144 height 65
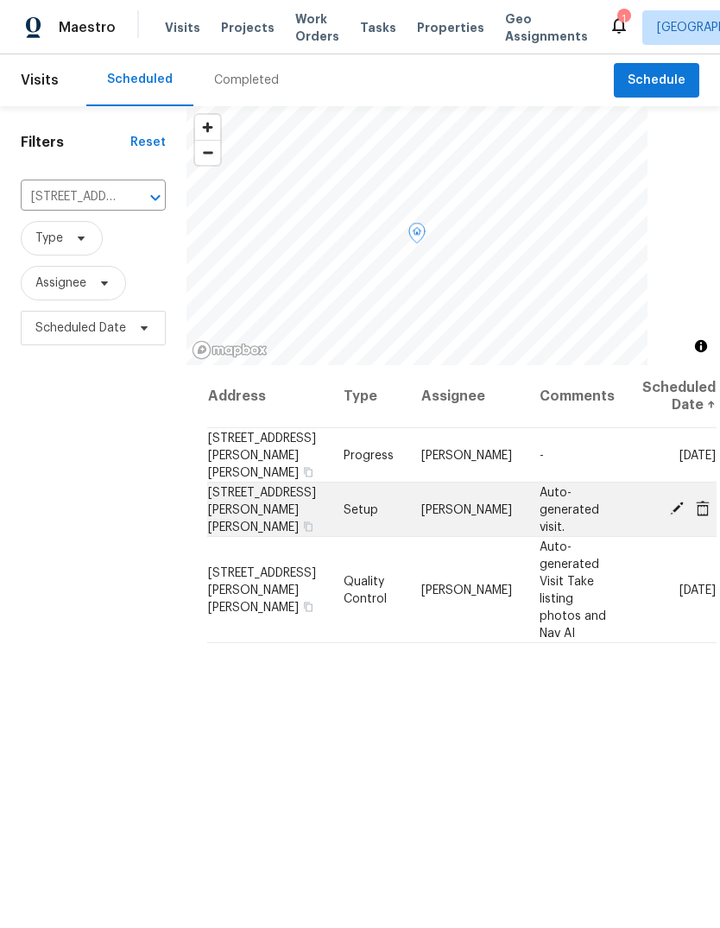
click at [670, 515] on icon at bounding box center [677, 508] width 14 height 14
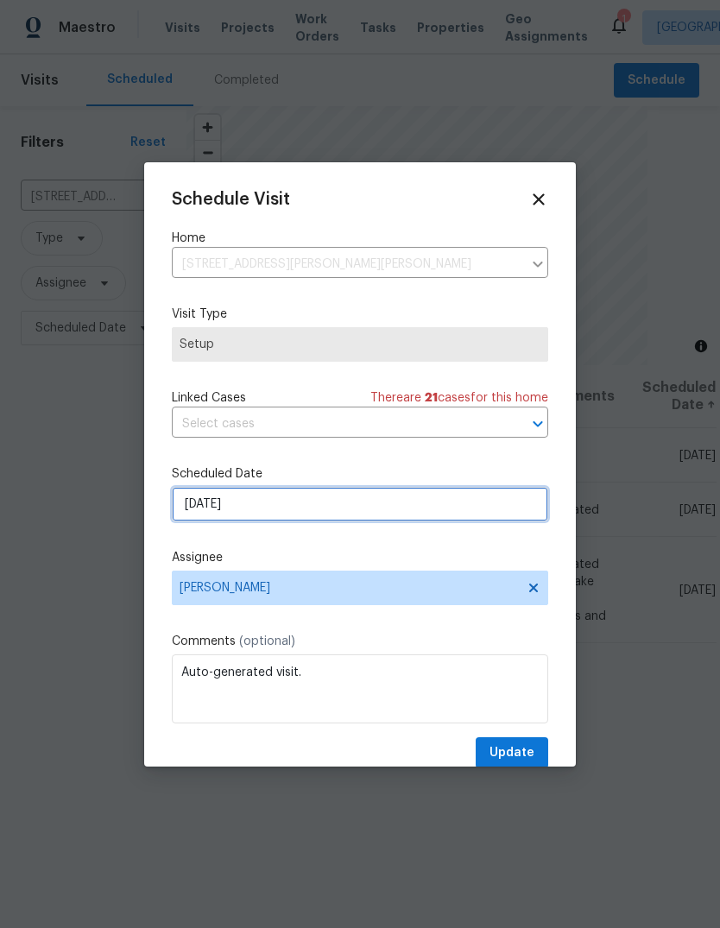
click at [396, 500] on input "[DATE]" at bounding box center [360, 504] width 376 height 35
select select "9"
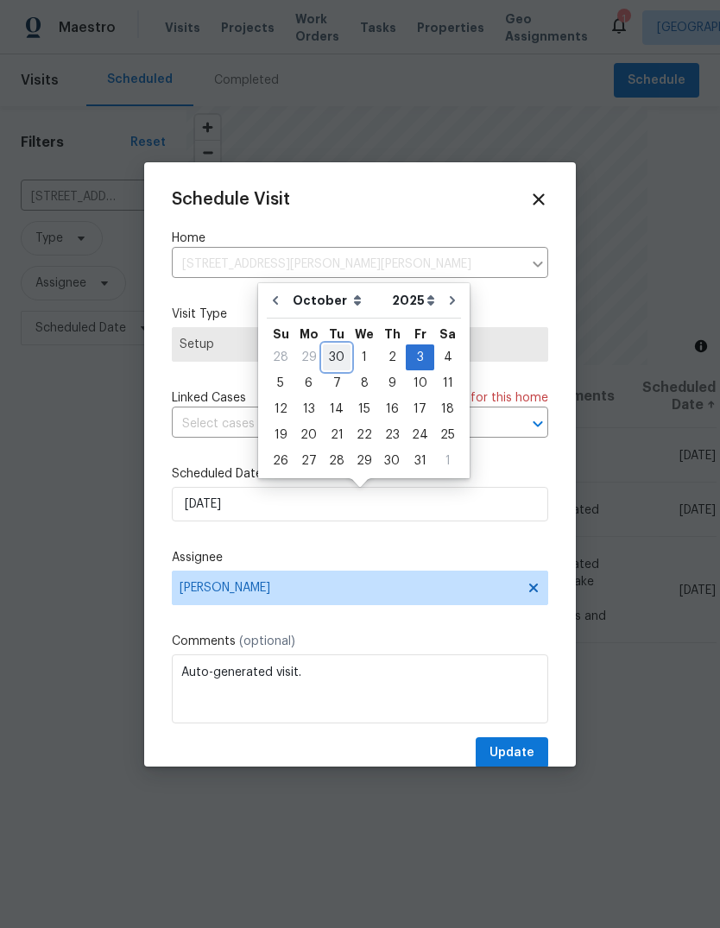
click at [324, 348] on div "30" at bounding box center [337, 357] width 28 height 24
type input "[DATE]"
select select "8"
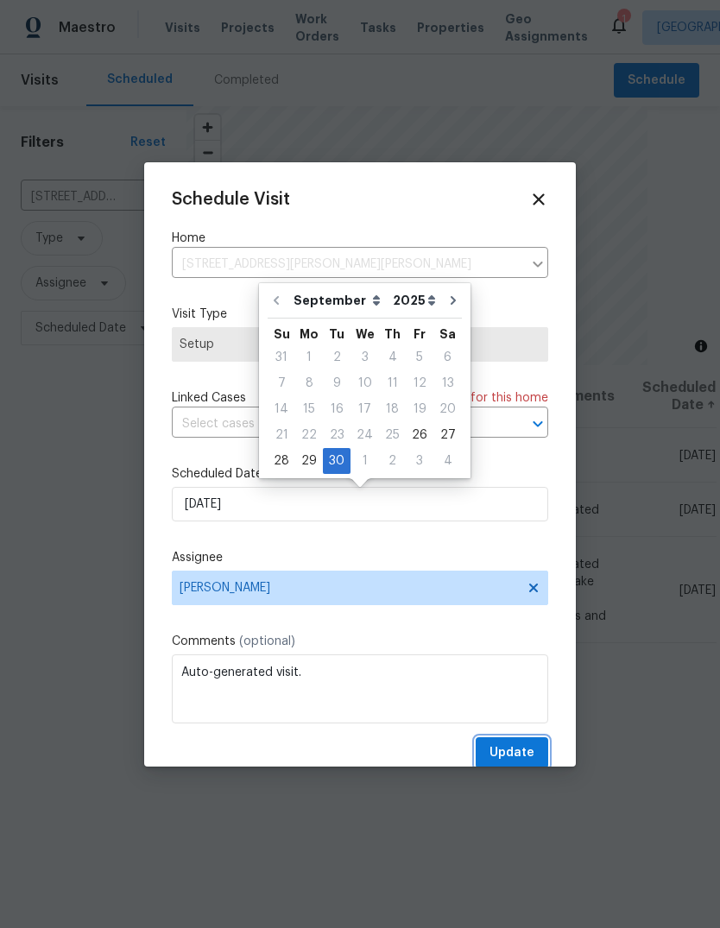
click at [527, 751] on span "Update" at bounding box center [511, 753] width 45 height 22
